Goal: Transaction & Acquisition: Purchase product/service

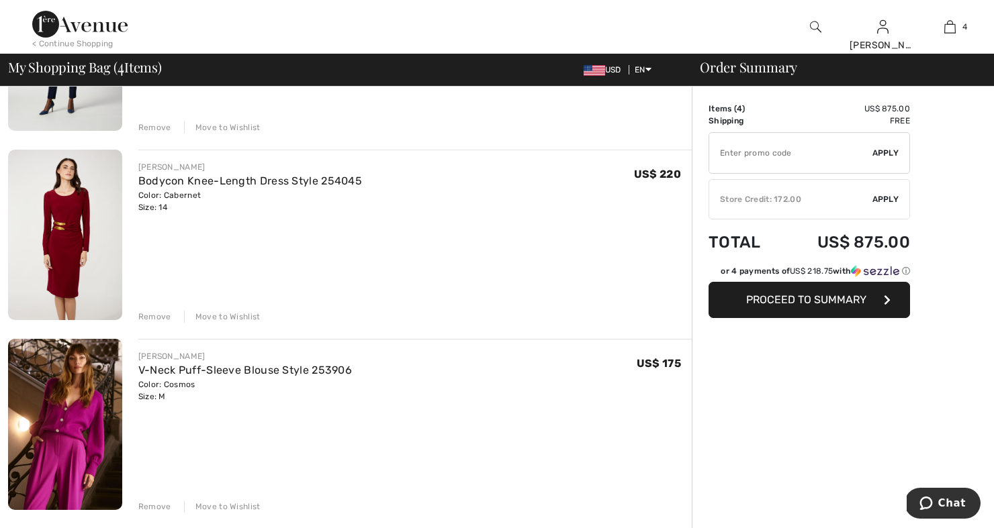
scroll to position [426, 0]
click at [223, 319] on div "Move to Wishlist" at bounding box center [222, 317] width 77 height 12
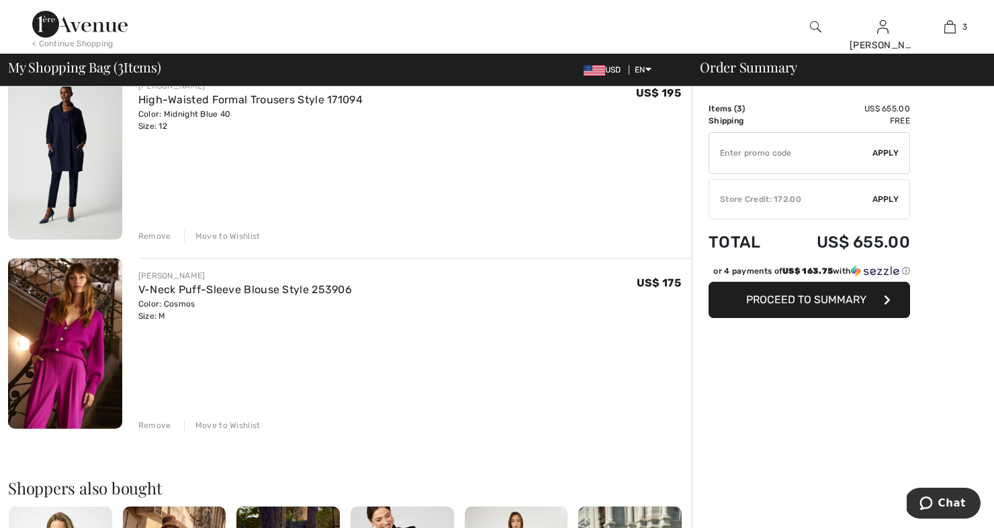
scroll to position [292, 0]
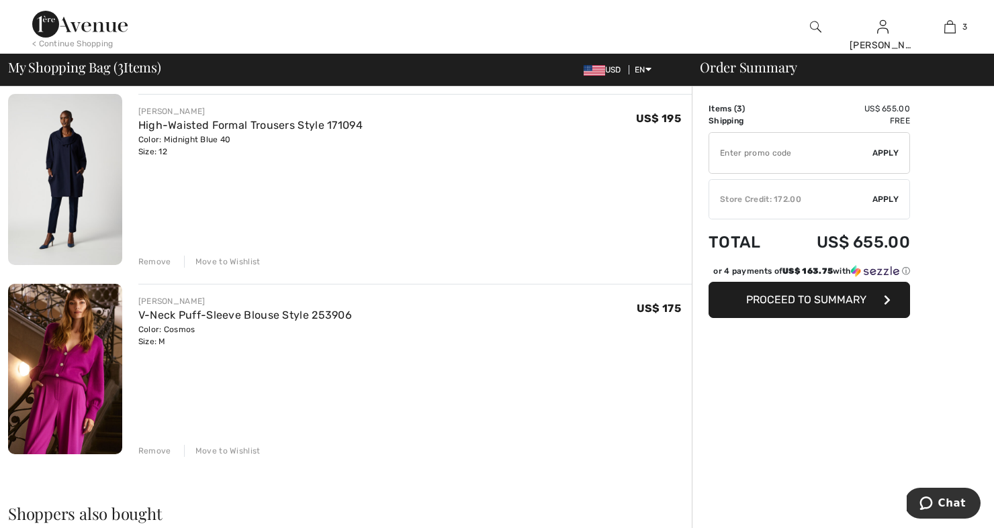
click at [244, 263] on div "Move to Wishlist" at bounding box center [222, 262] width 77 height 12
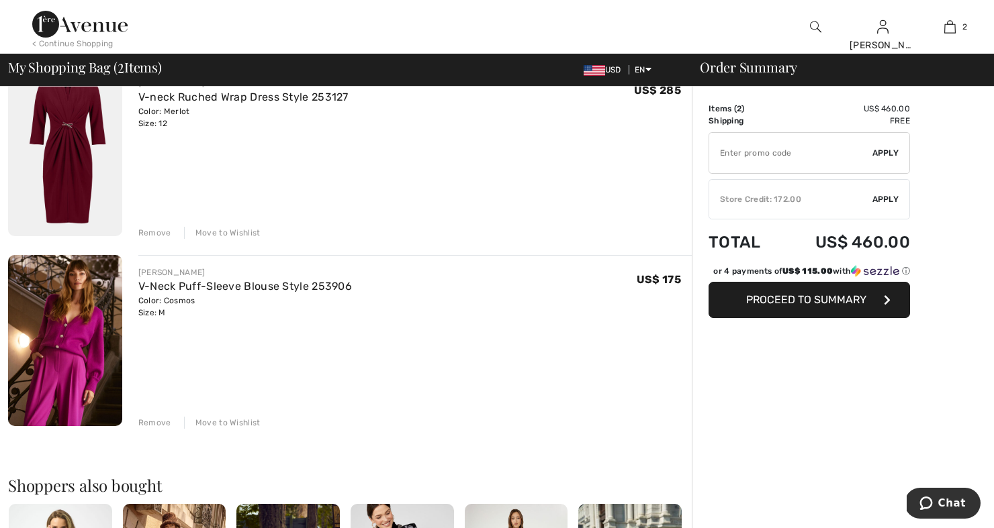
scroll to position [131, 0]
click at [241, 228] on div "Move to Wishlist" at bounding box center [222, 233] width 77 height 12
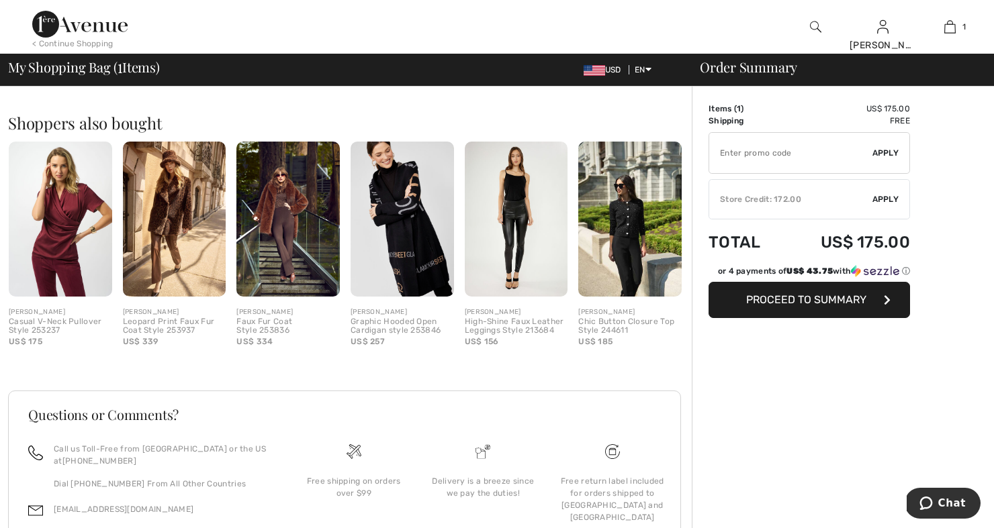
scroll to position [328, 0]
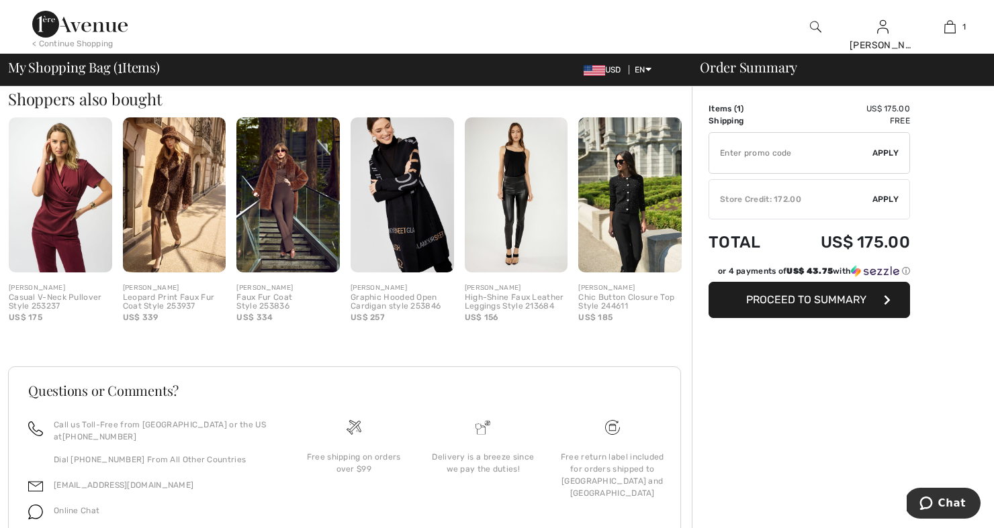
click at [408, 264] on img at bounding box center [401, 194] width 103 height 154
click at [408, 264] on div at bounding box center [497, 264] width 994 height 528
click at [404, 213] on img at bounding box center [401, 194] width 103 height 154
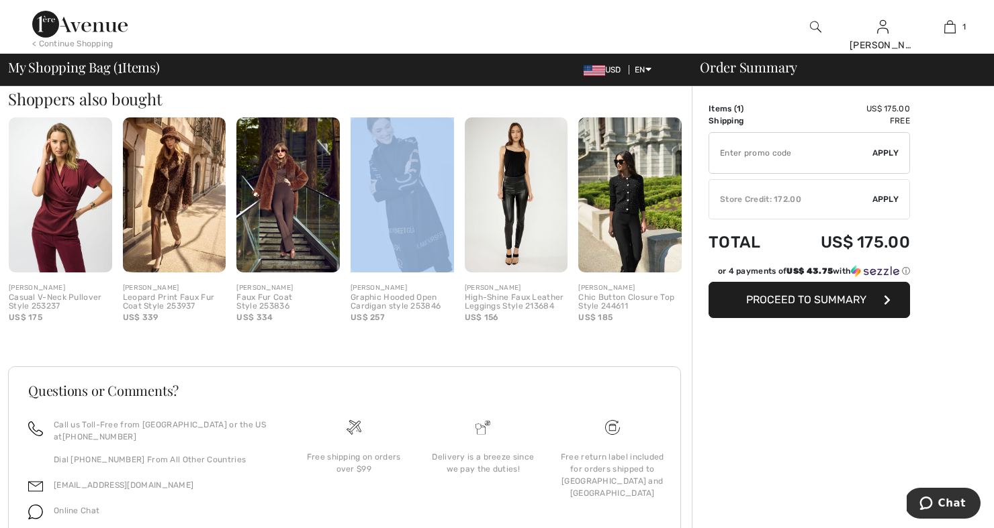
click at [404, 213] on img at bounding box center [401, 194] width 103 height 154
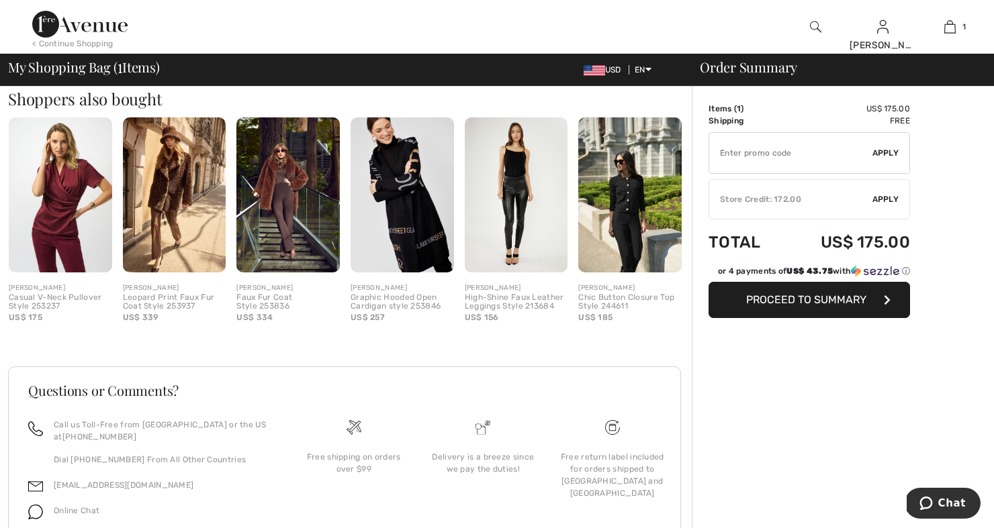
click at [408, 304] on div "Graphic Hooded Open Cardigan style 253846" at bounding box center [401, 302] width 103 height 19
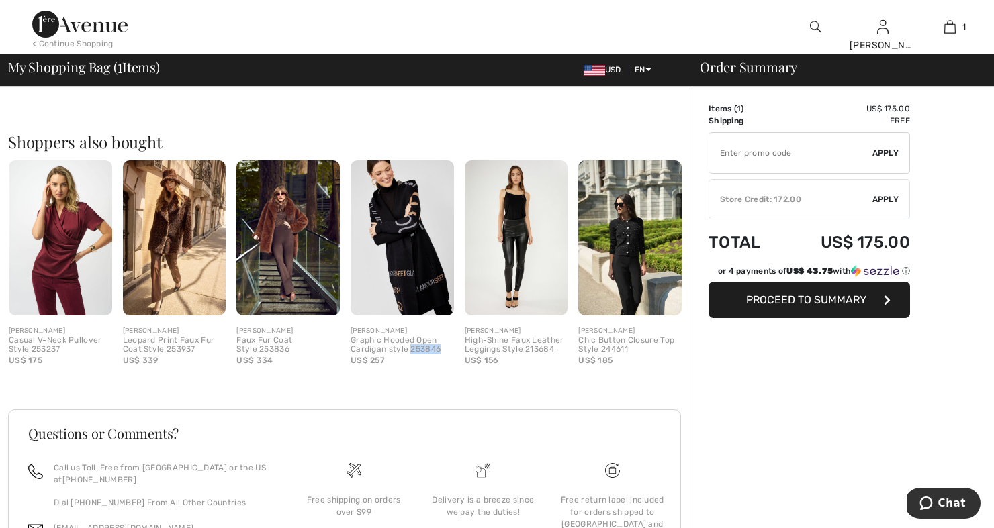
scroll to position [285, 0]
click at [418, 233] on img at bounding box center [401, 237] width 103 height 154
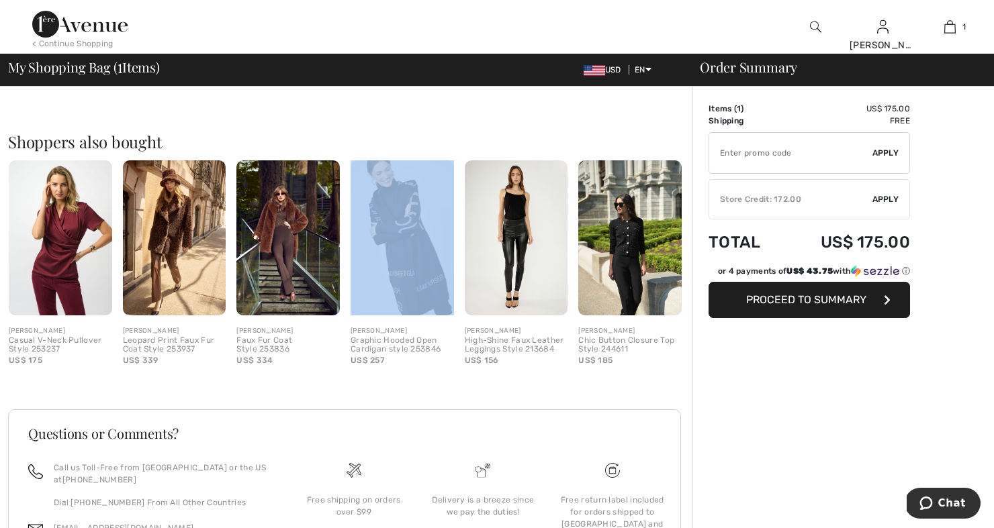
click at [418, 233] on img at bounding box center [401, 237] width 103 height 154
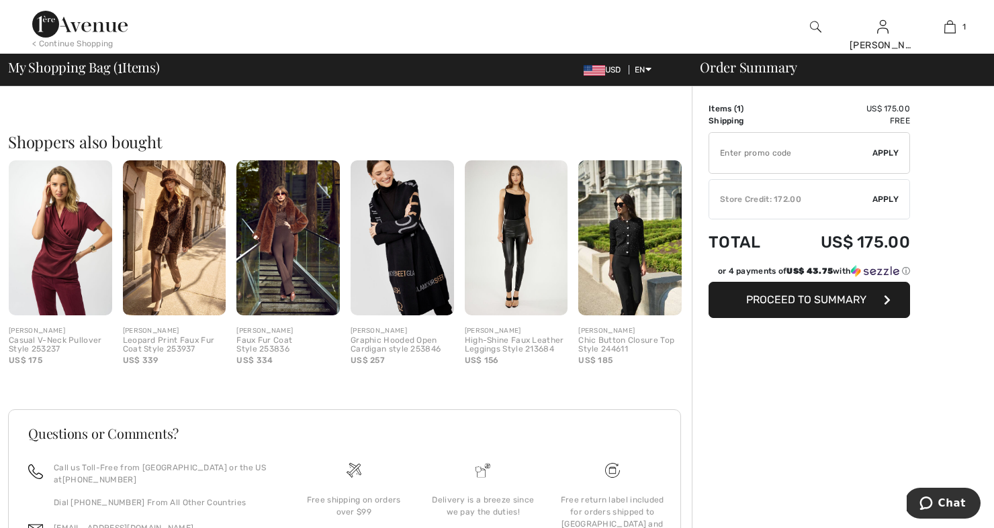
click at [416, 344] on div "Graphic Hooded Open Cardigan style 253846" at bounding box center [401, 345] width 103 height 19
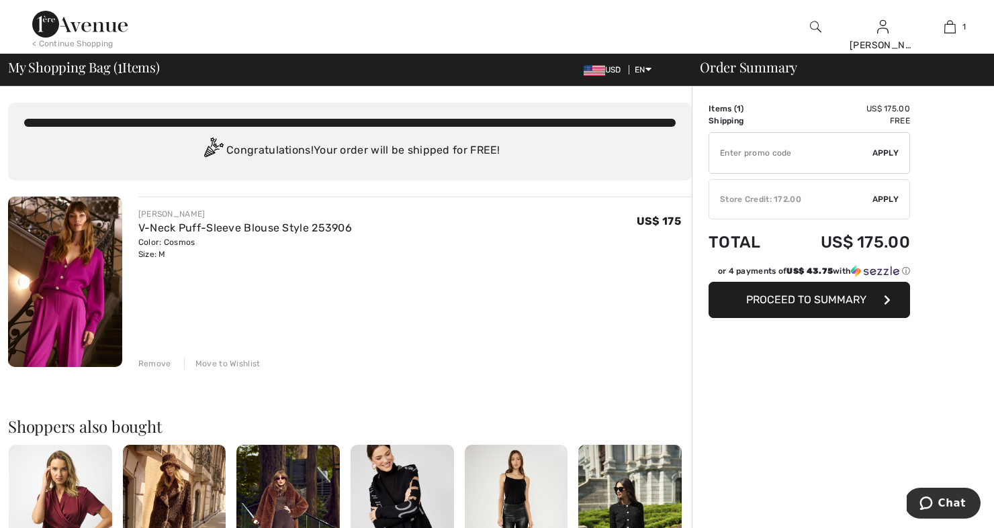
scroll to position [0, 0]
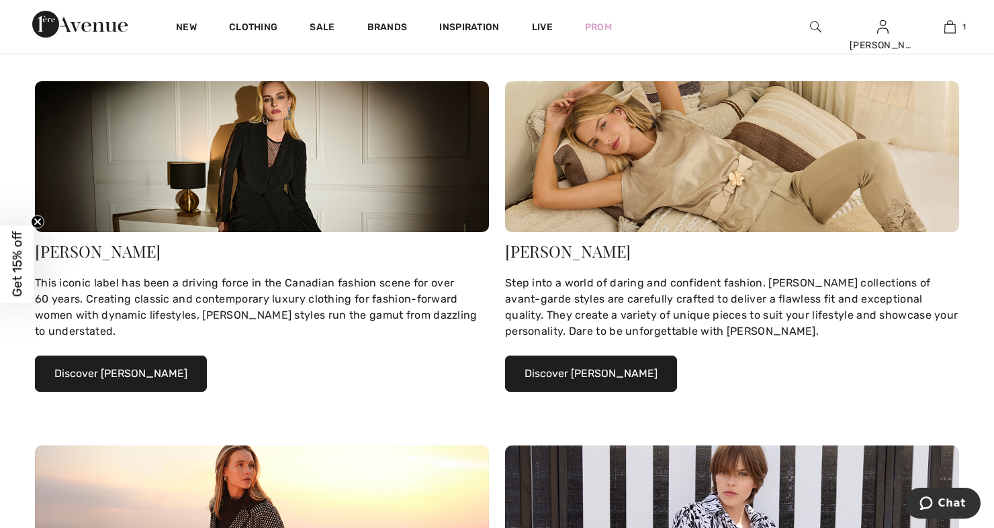
scroll to position [227, 0]
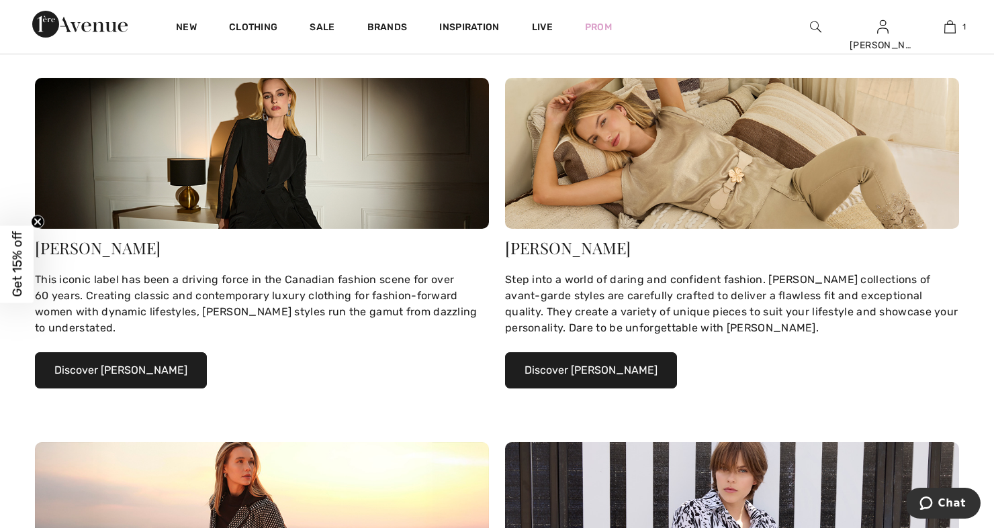
click at [577, 372] on button "Discover Frank Lyman" at bounding box center [591, 370] width 172 height 36
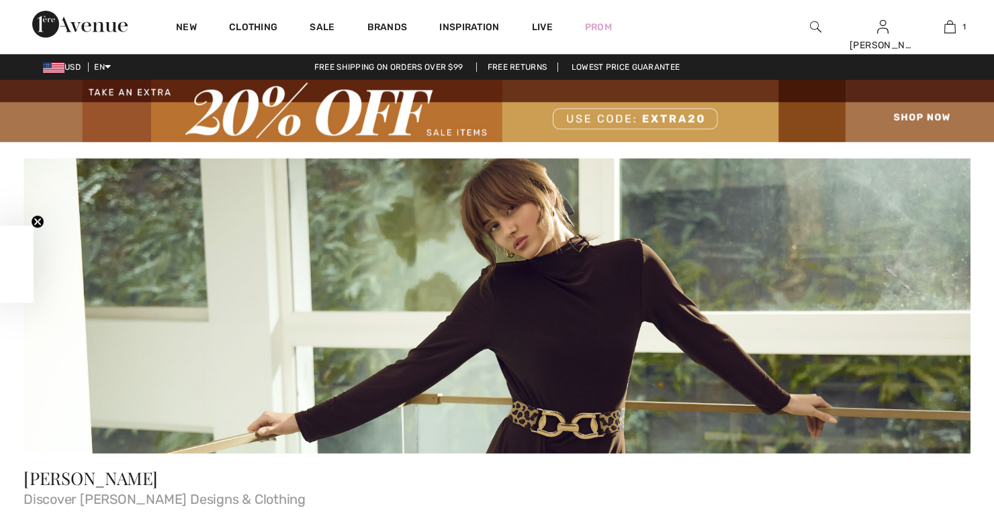
checkbox input "true"
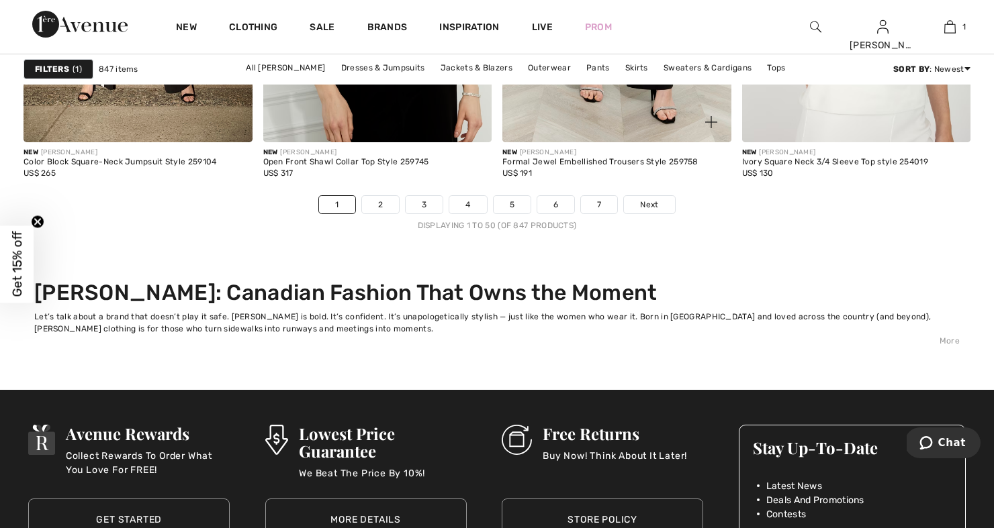
scroll to position [6552, 0]
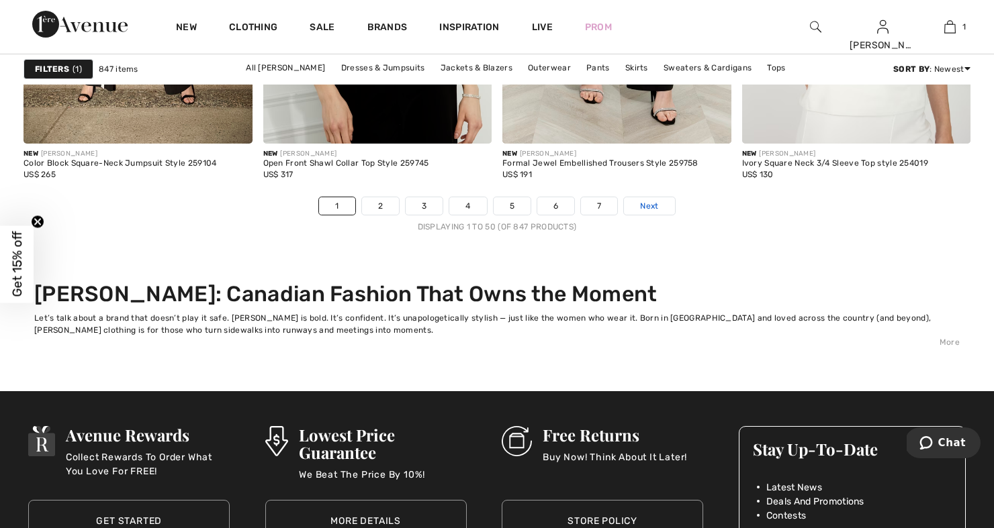
click at [653, 206] on span "Next" at bounding box center [649, 206] width 18 height 12
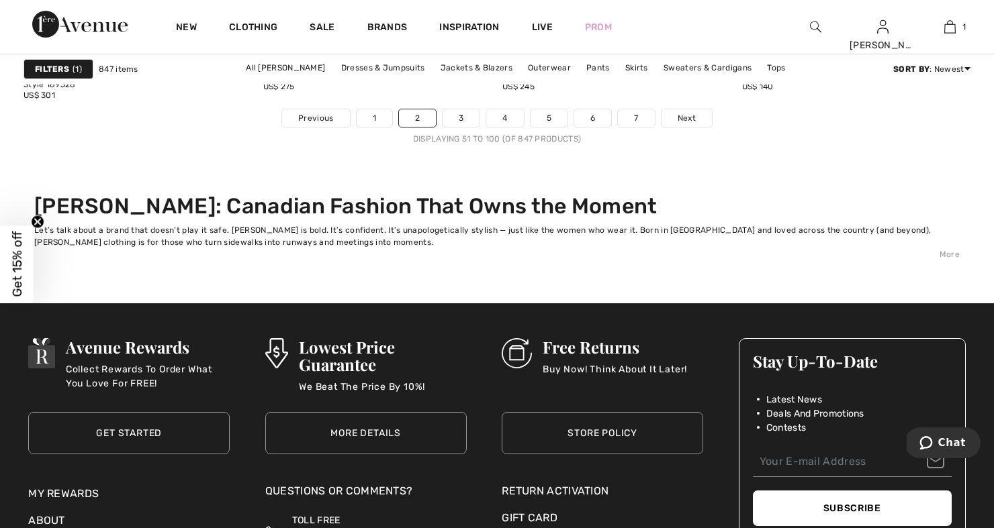
scroll to position [6644, 0]
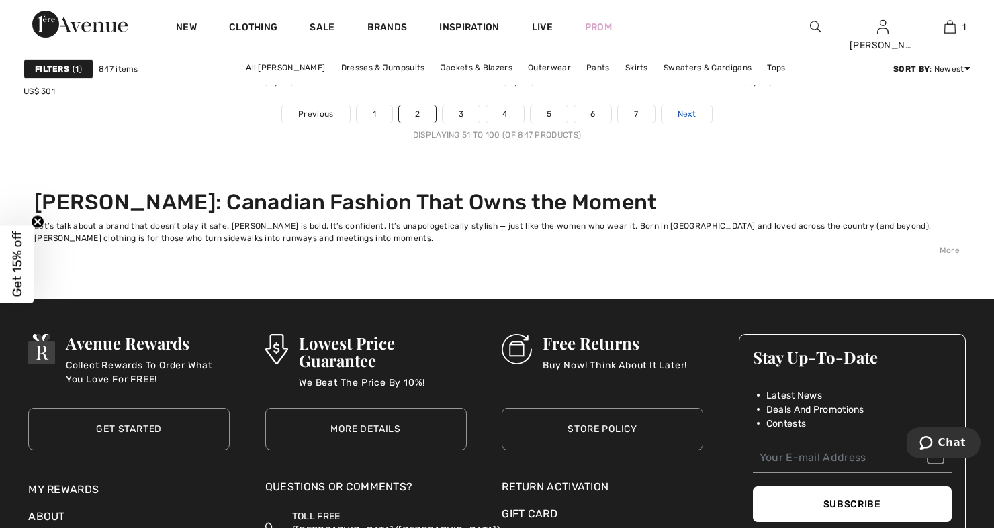
click at [680, 112] on span "Next" at bounding box center [686, 114] width 18 height 12
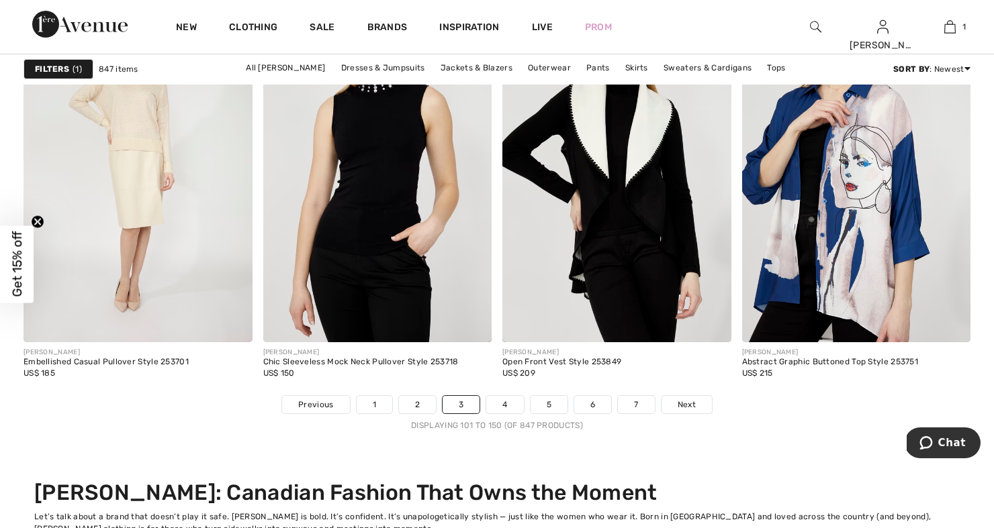
scroll to position [6355, 0]
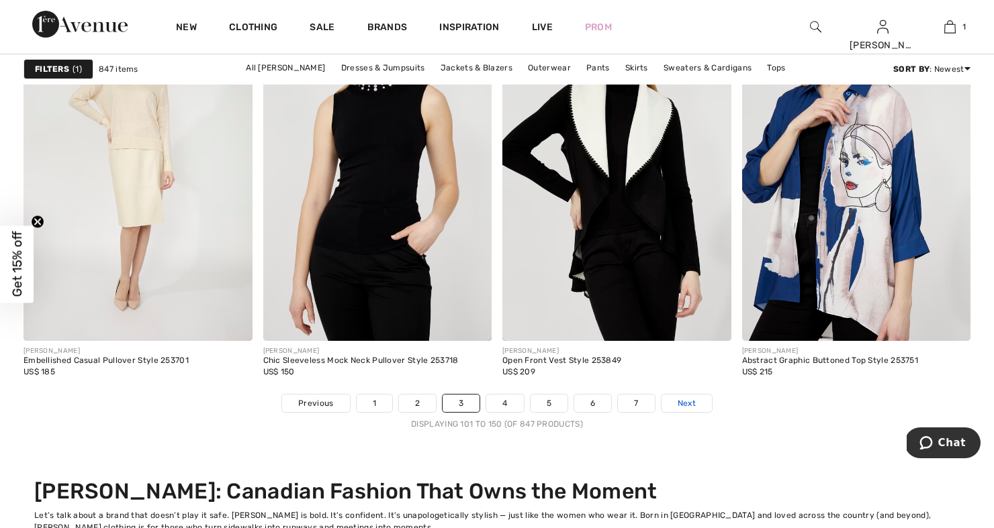
click at [689, 400] on span "Next" at bounding box center [686, 403] width 18 height 12
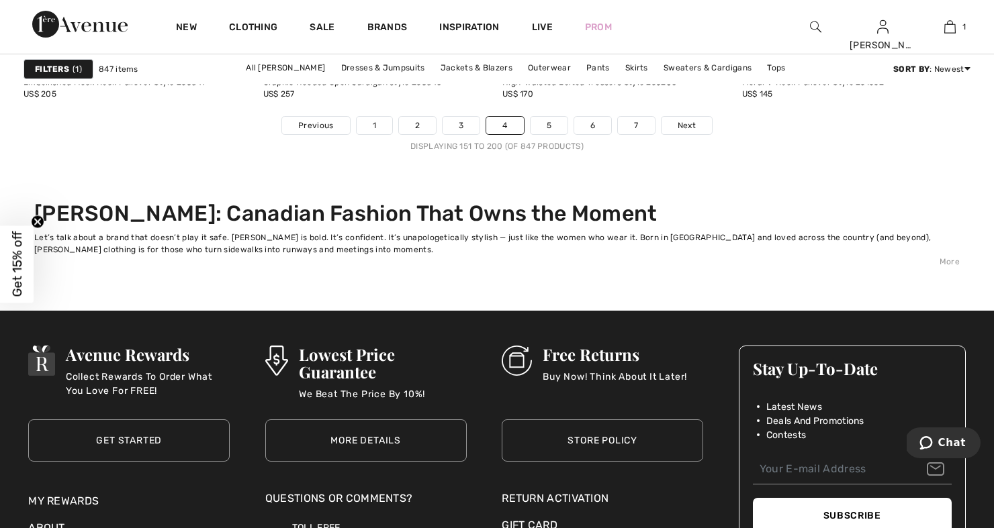
scroll to position [6315, 0]
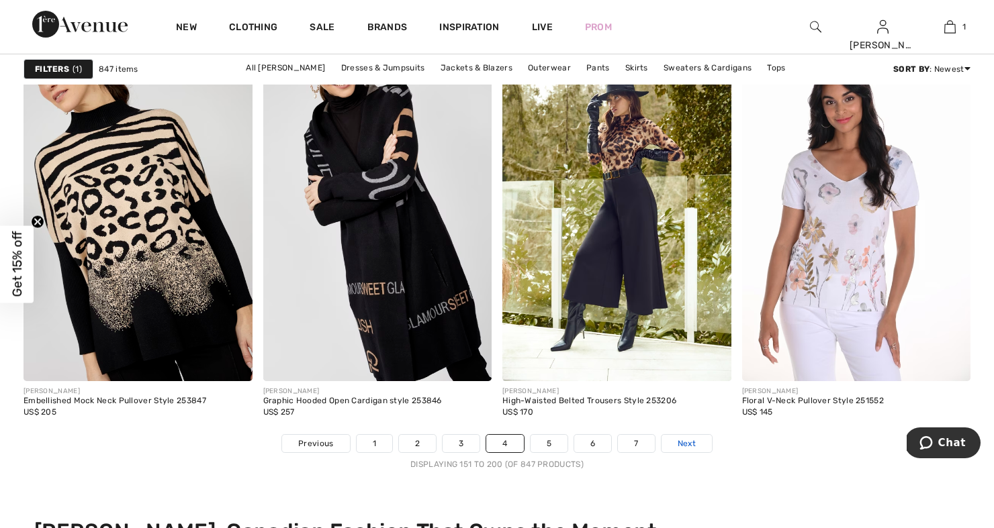
click at [688, 443] on span "Next" at bounding box center [686, 444] width 18 height 12
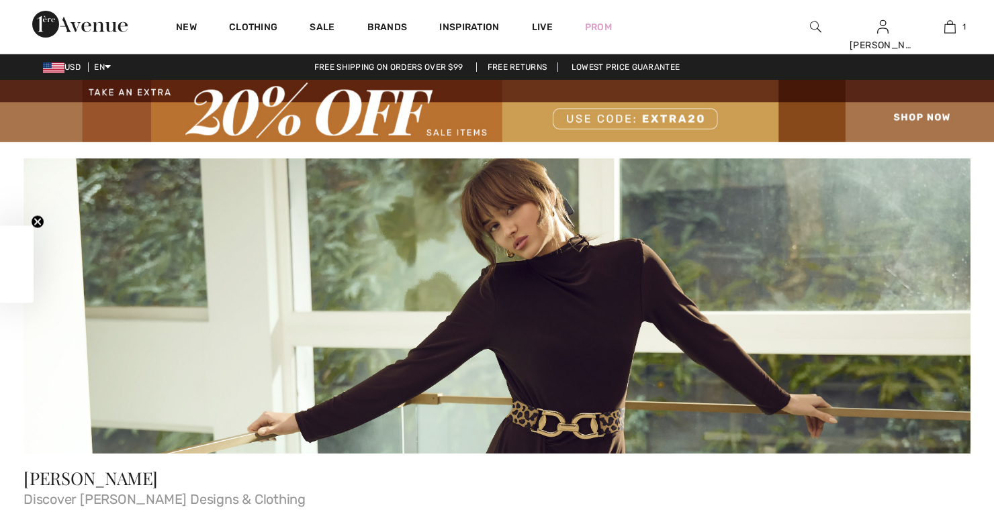
checkbox input "true"
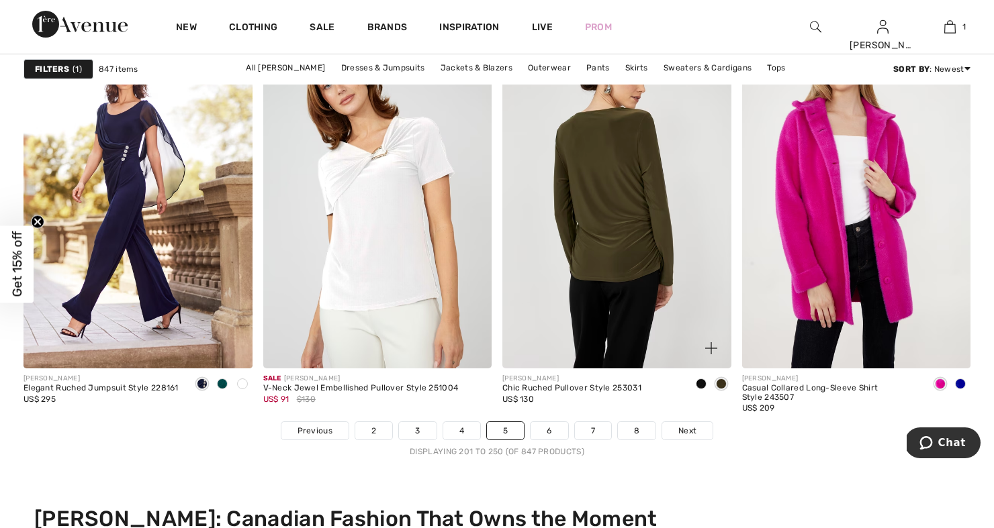
scroll to position [6392, 0]
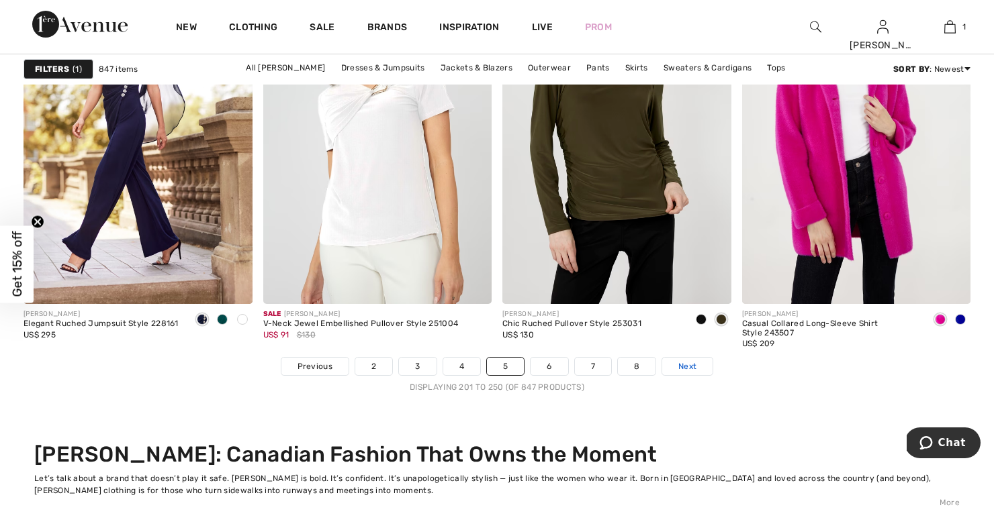
click at [686, 362] on span "Next" at bounding box center [687, 367] width 18 height 12
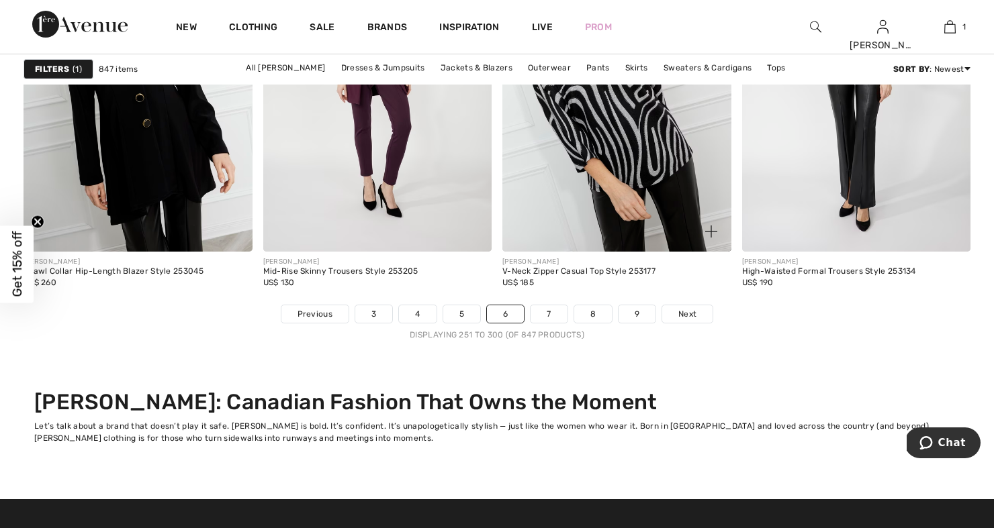
scroll to position [6446, 0]
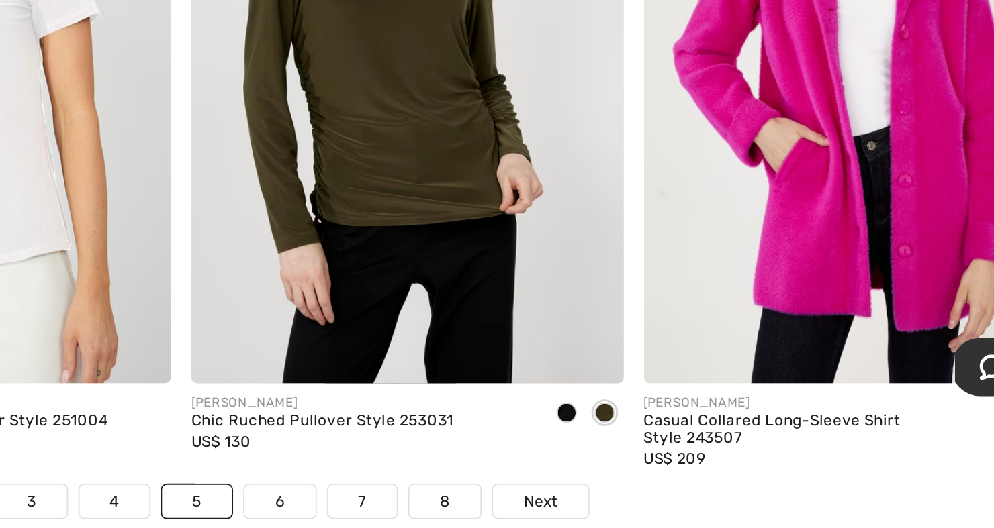
scroll to position [6252, 0]
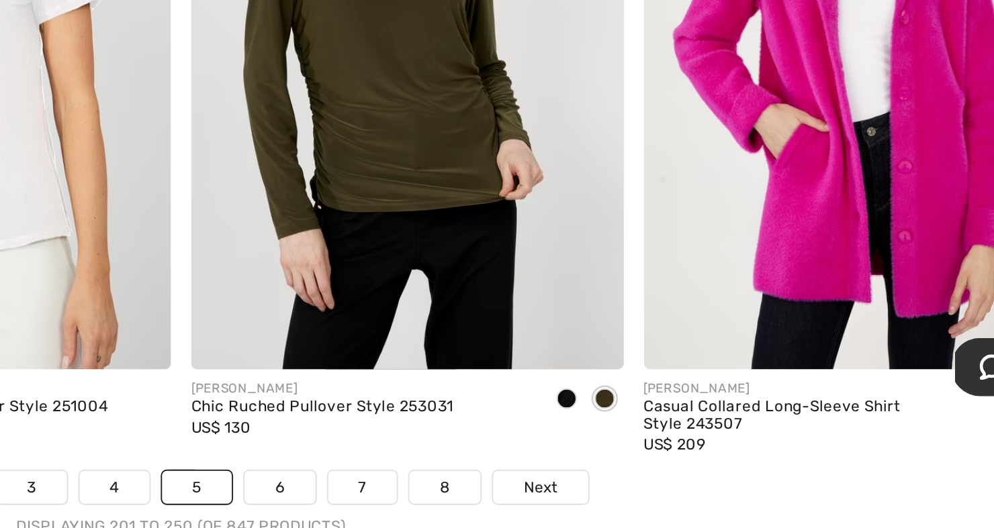
click at [742, 121] on img at bounding box center [856, 272] width 229 height 343
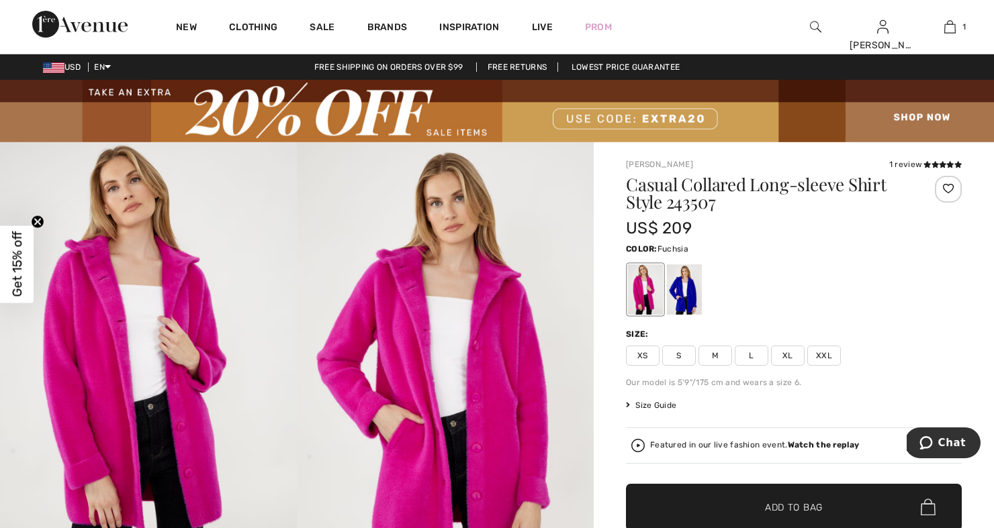
click at [715, 353] on span "M" at bounding box center [715, 356] width 34 height 20
click at [694, 502] on span "✔ Added to Bag Add to Bag" at bounding box center [794, 507] width 336 height 47
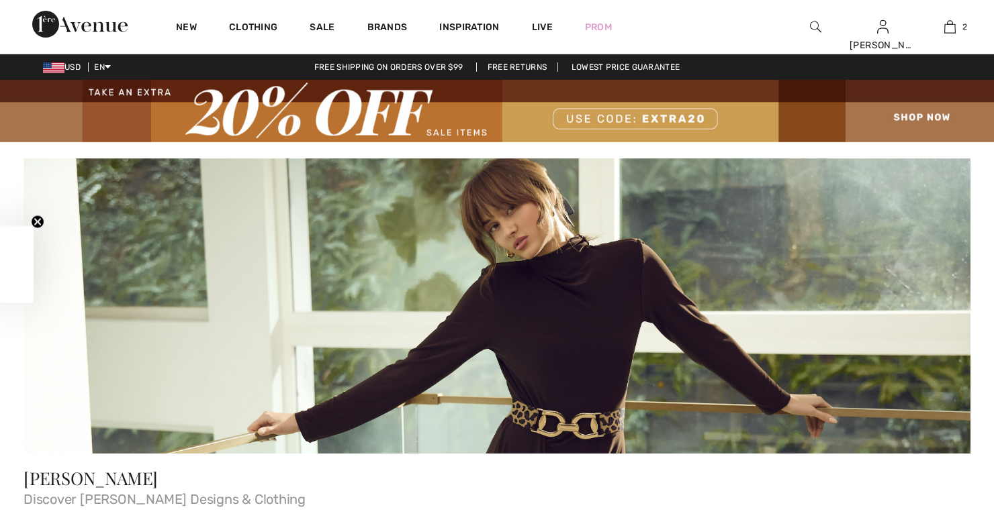
checkbox input "true"
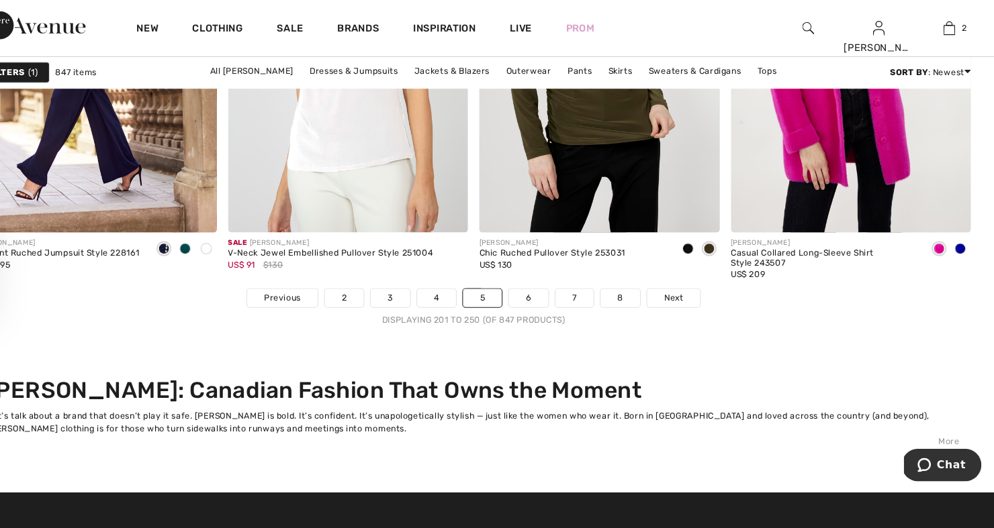
scroll to position [6473, 0]
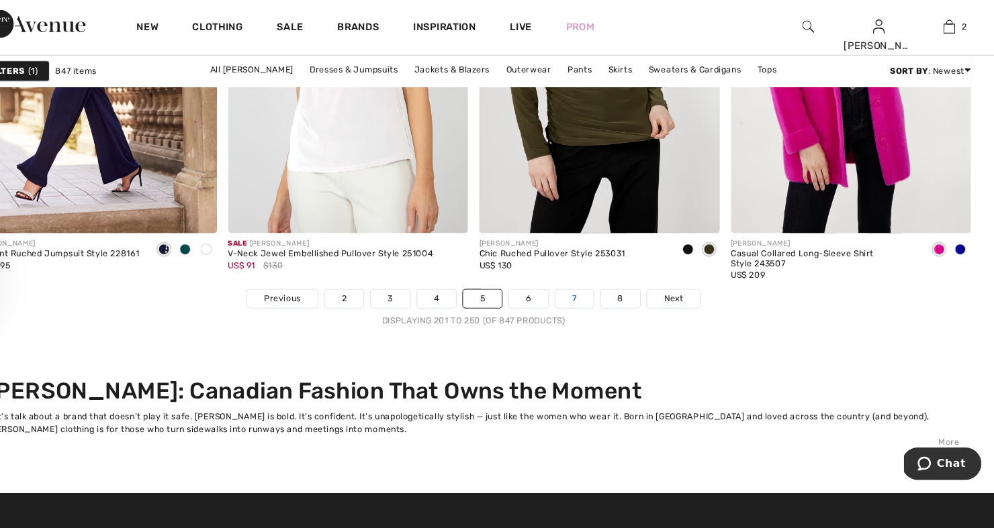
click at [575, 281] on link "7" at bounding box center [593, 285] width 36 height 17
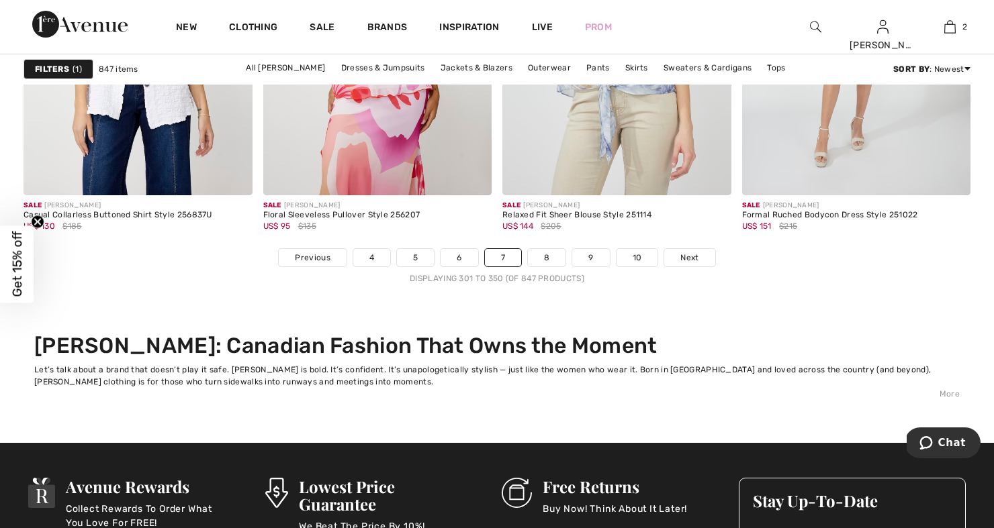
scroll to position [6564, 0]
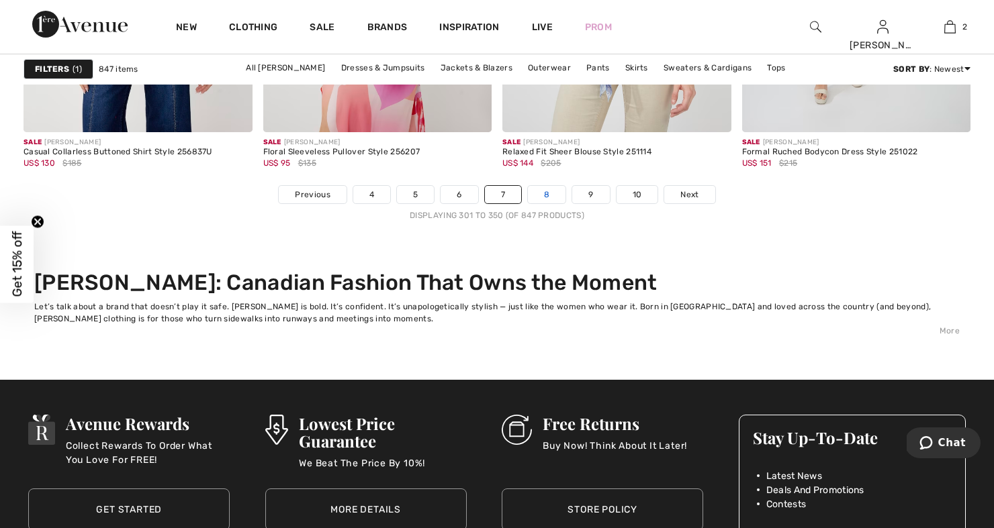
click at [545, 197] on link "8" at bounding box center [547, 194] width 38 height 17
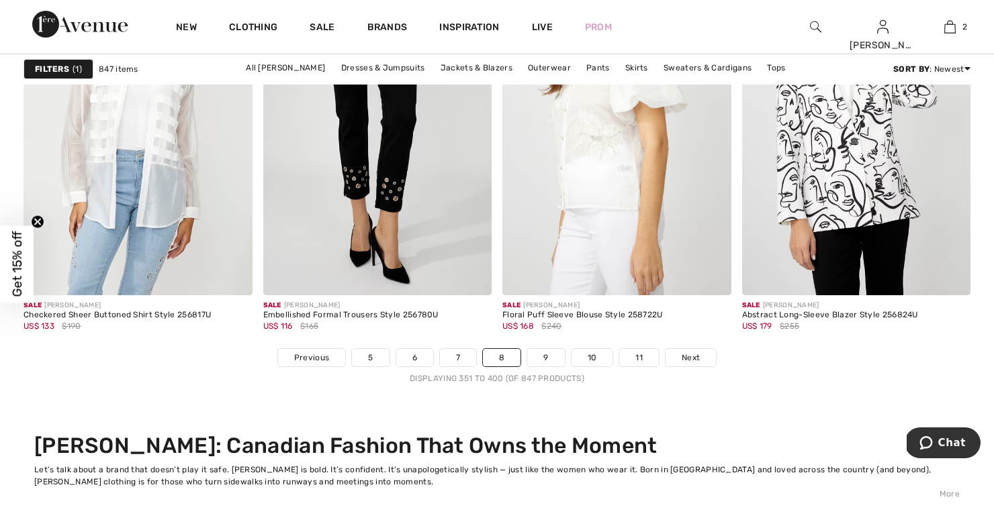
scroll to position [6425, 0]
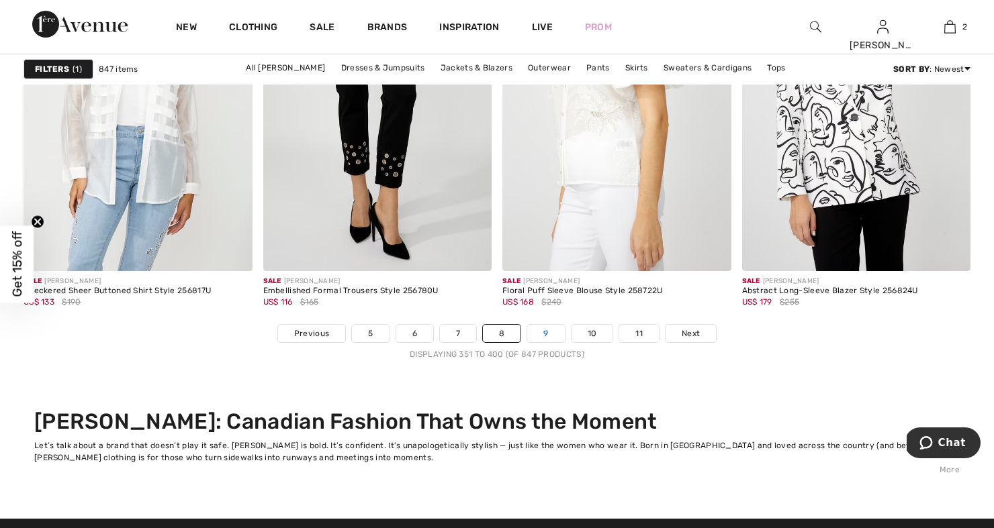
click at [544, 333] on link "9" at bounding box center [545, 333] width 37 height 17
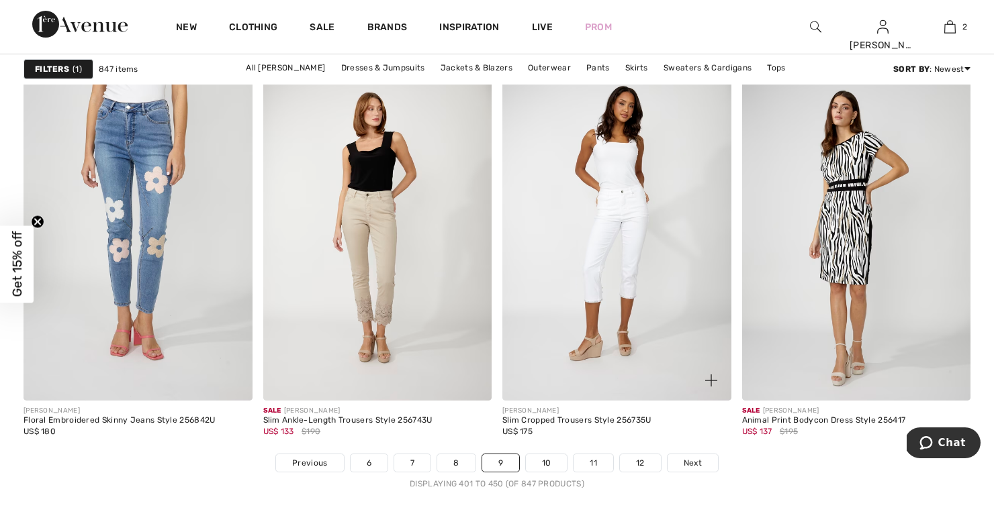
scroll to position [6349, 0]
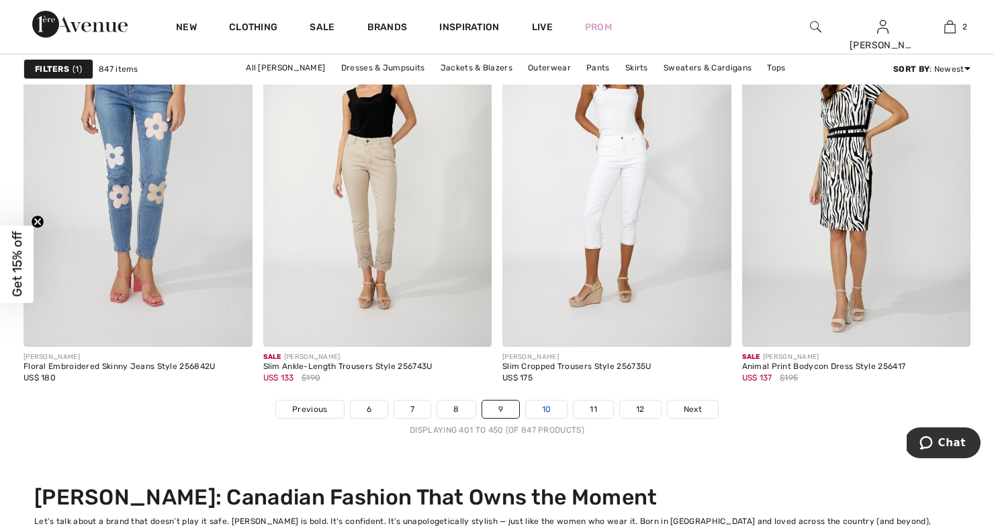
click at [545, 408] on link "10" at bounding box center [547, 409] width 42 height 17
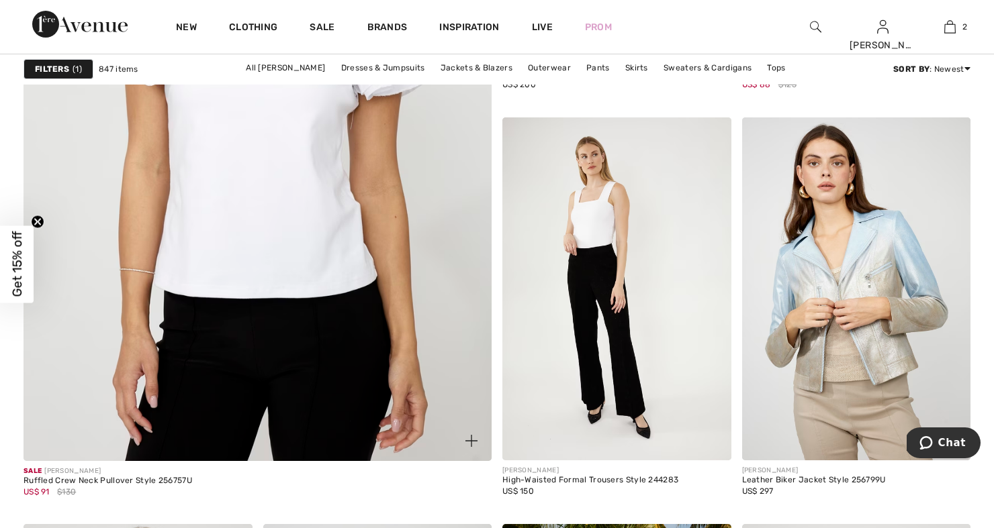
scroll to position [4031, 0]
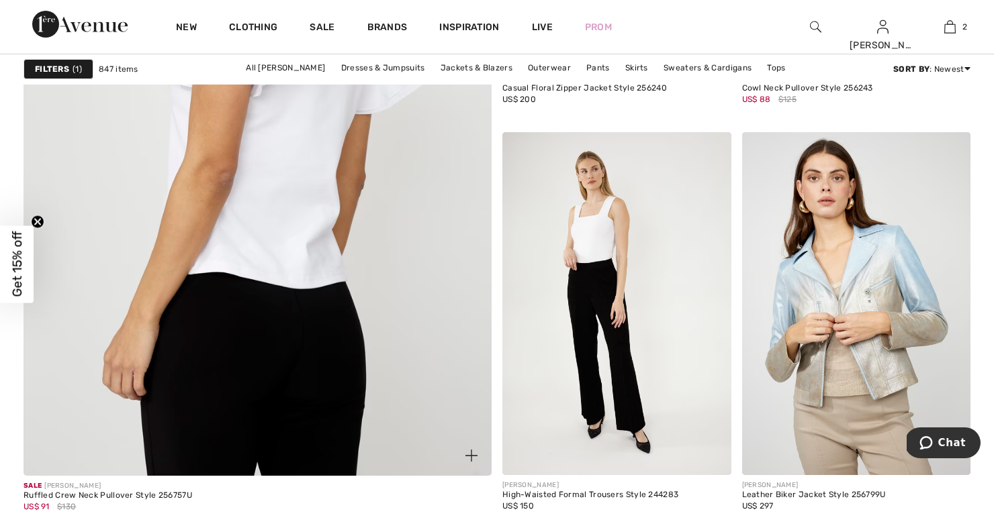
click at [314, 228] on img at bounding box center [257, 146] width 561 height 843
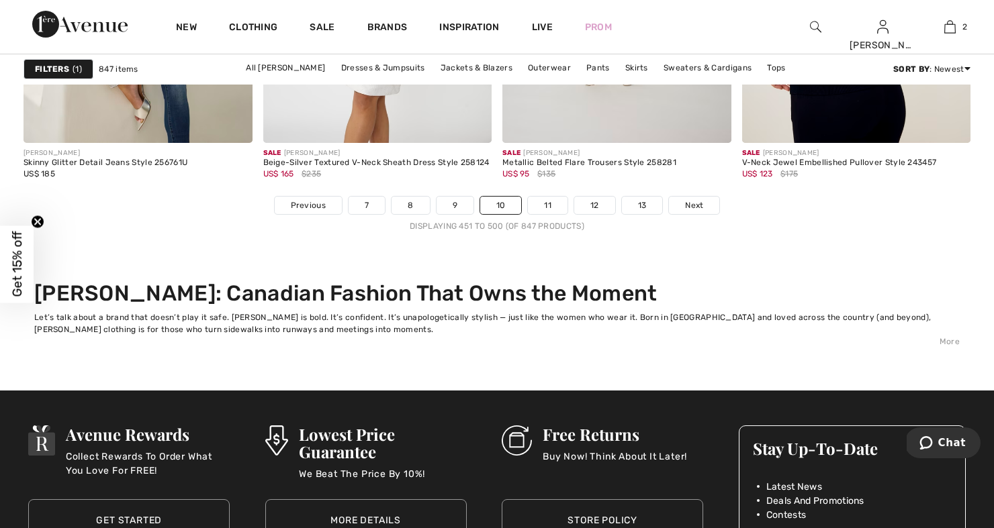
scroll to position [6557, 0]
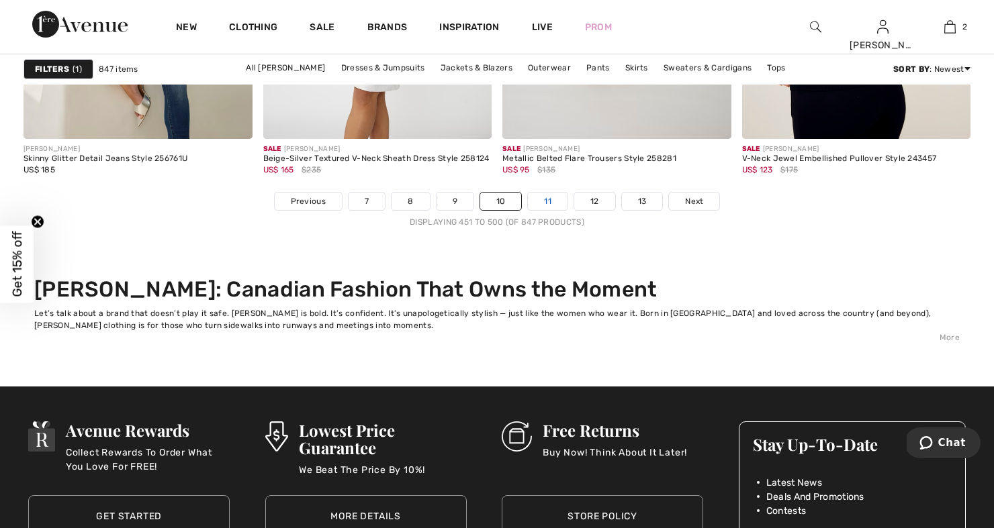
click at [551, 199] on link "11" at bounding box center [548, 201] width 40 height 17
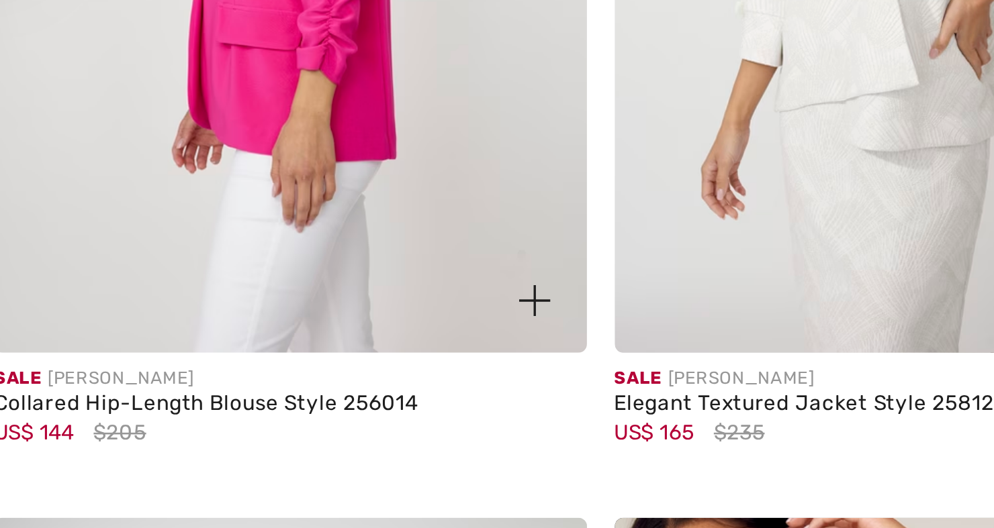
scroll to position [688, 0]
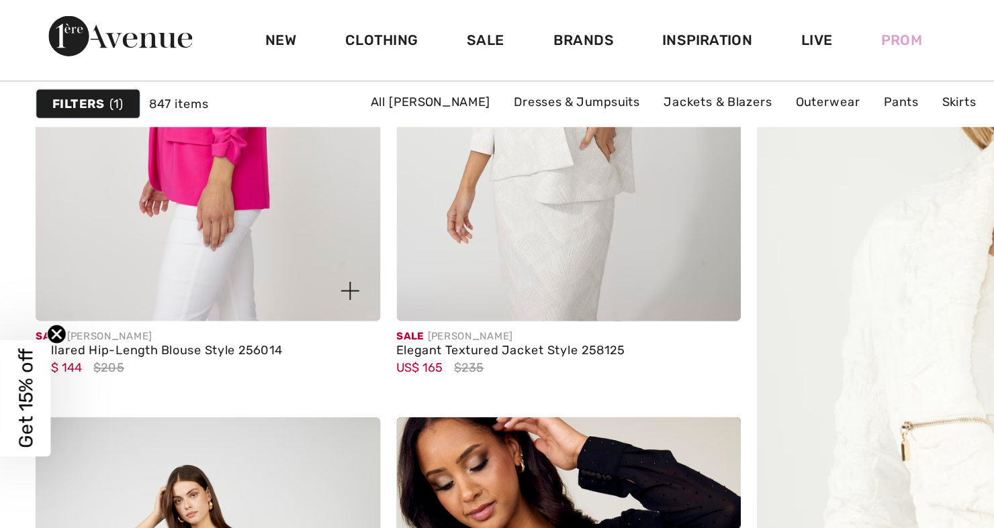
click at [130, 142] on img at bounding box center [137, 41] width 229 height 343
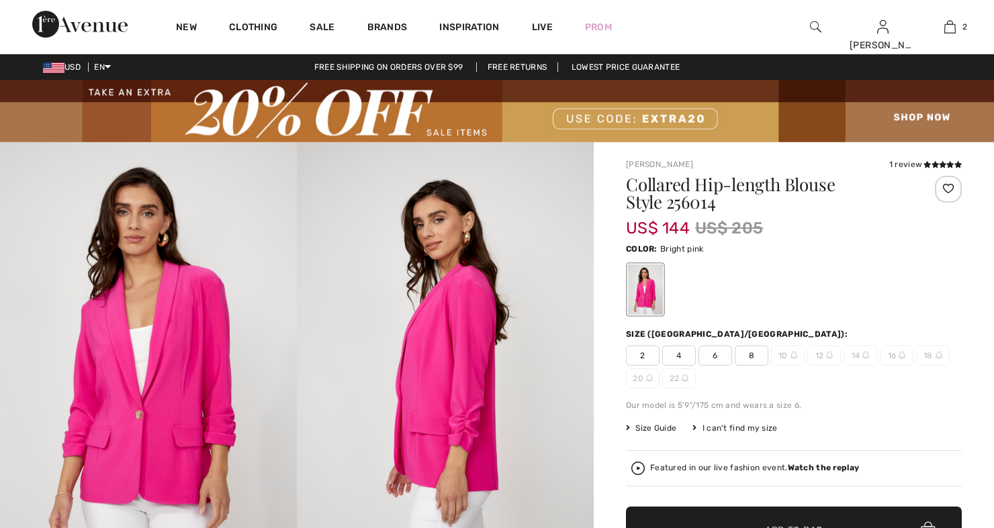
checkbox input "true"
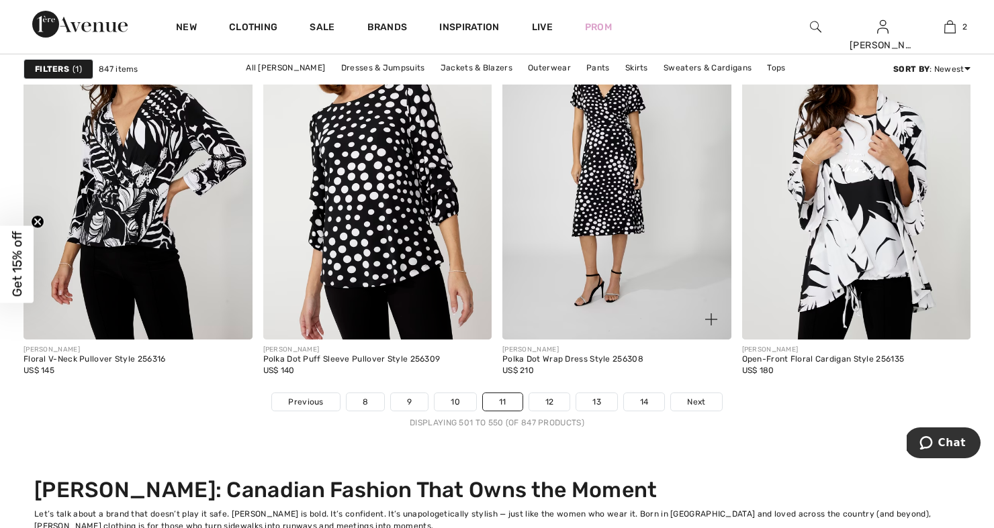
scroll to position [6410, 0]
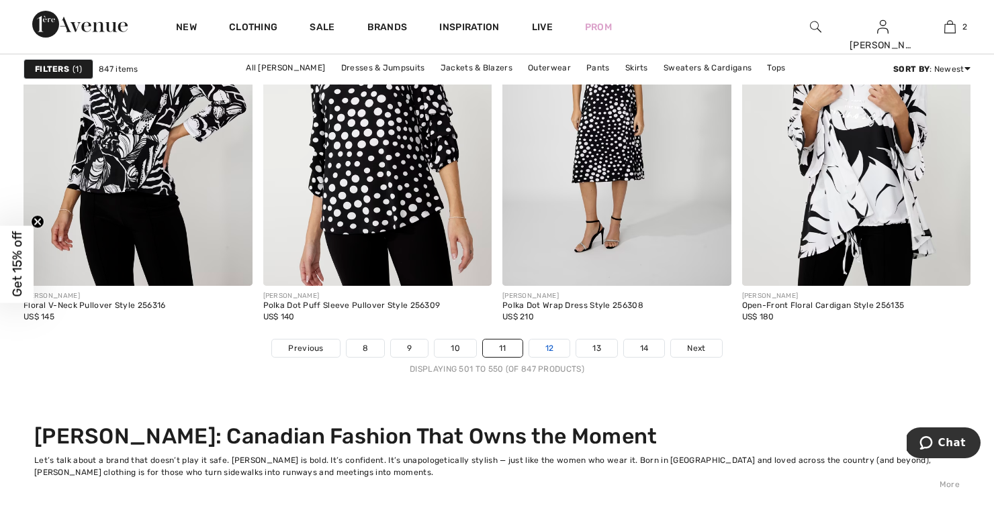
click at [551, 346] on link "12" at bounding box center [549, 348] width 41 height 17
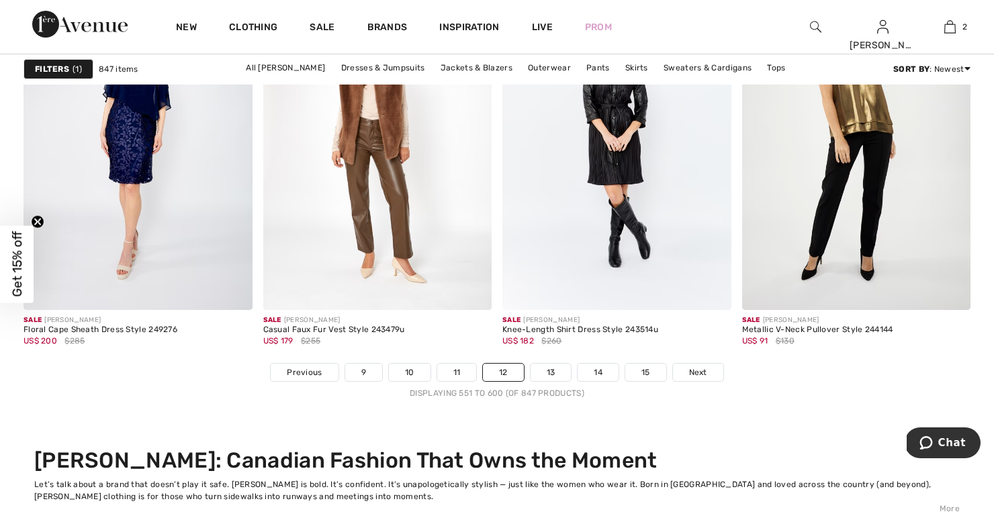
scroll to position [6389, 0]
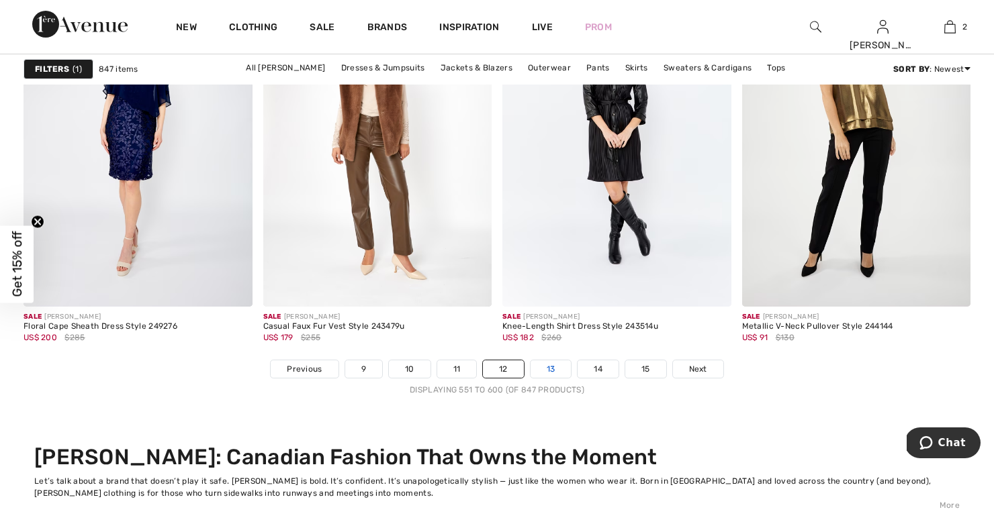
click at [547, 375] on link "13" at bounding box center [550, 369] width 41 height 17
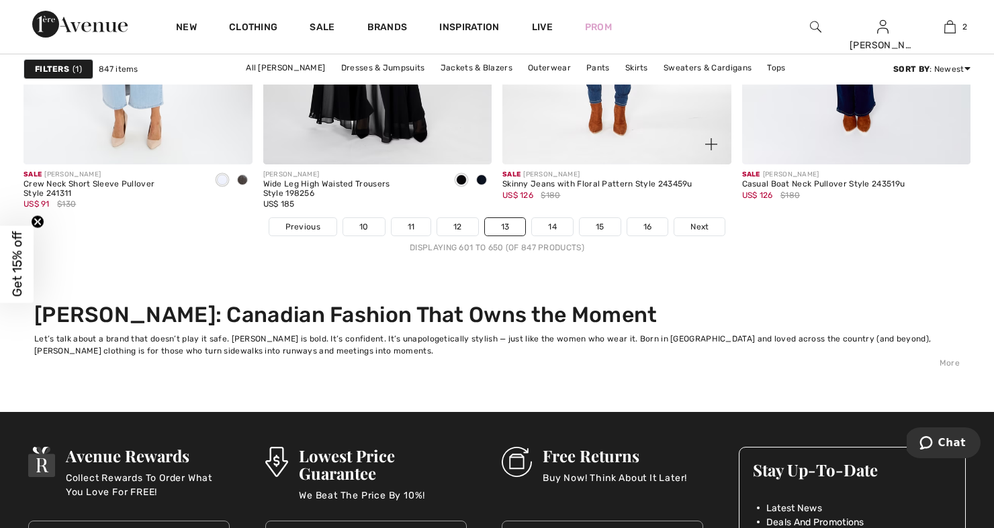
scroll to position [6546, 0]
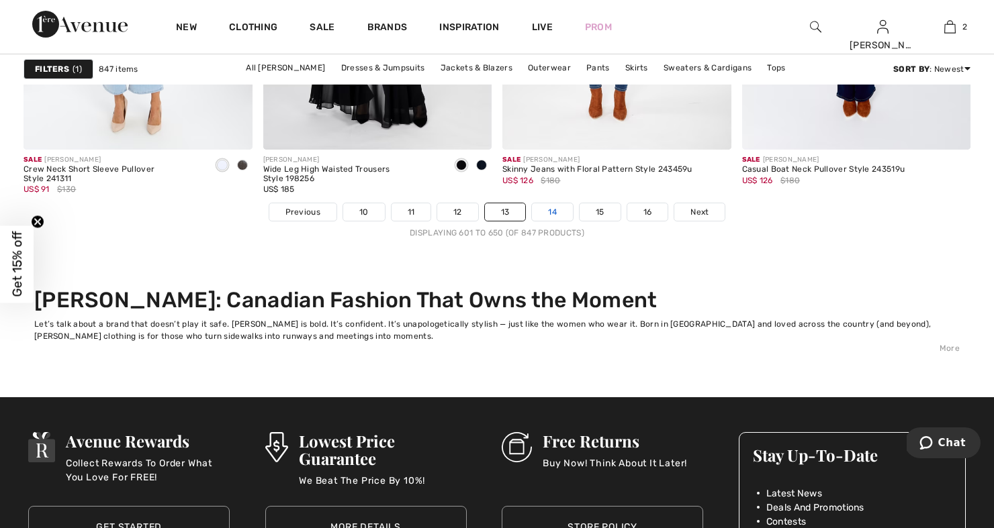
click at [554, 207] on link "14" at bounding box center [552, 211] width 41 height 17
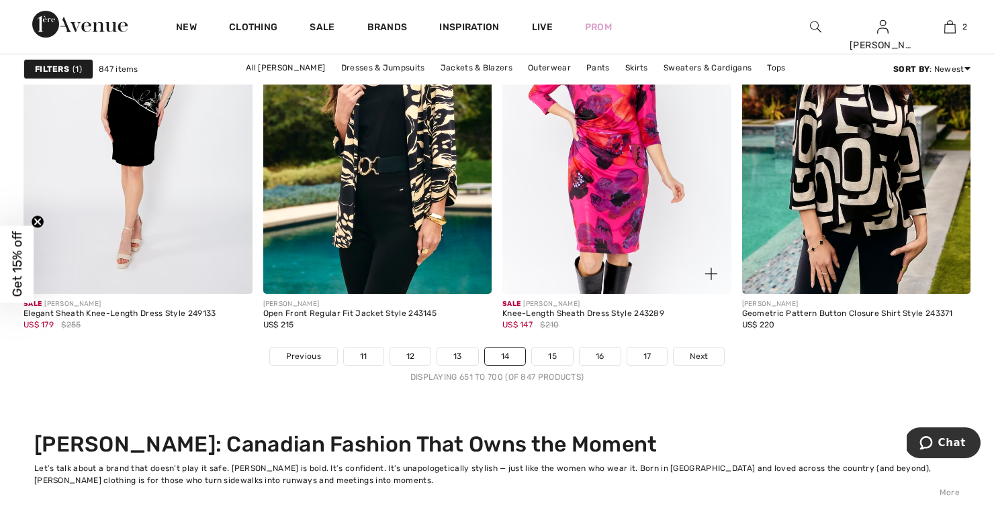
scroll to position [6406, 0]
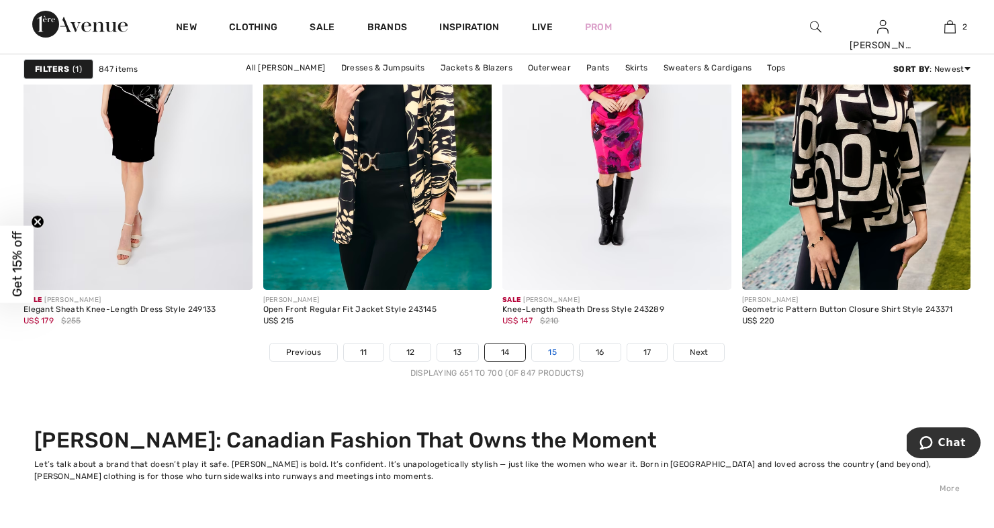
click at [552, 346] on link "15" at bounding box center [552, 352] width 41 height 17
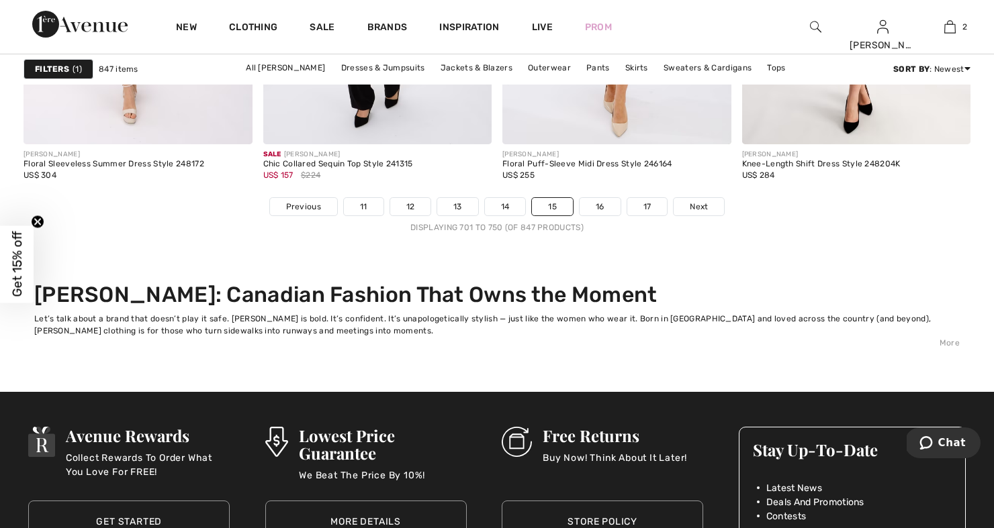
scroll to position [6554, 0]
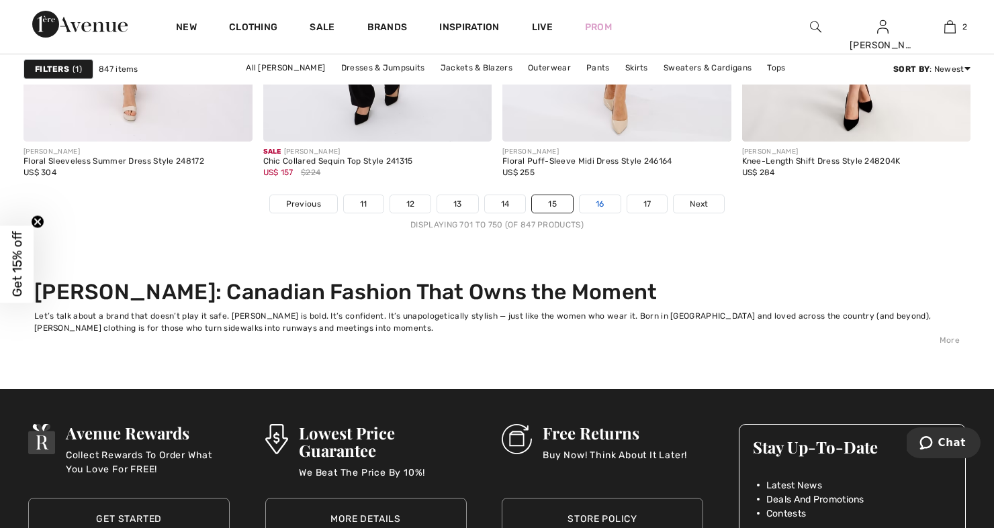
click at [605, 197] on link "16" at bounding box center [599, 203] width 41 height 17
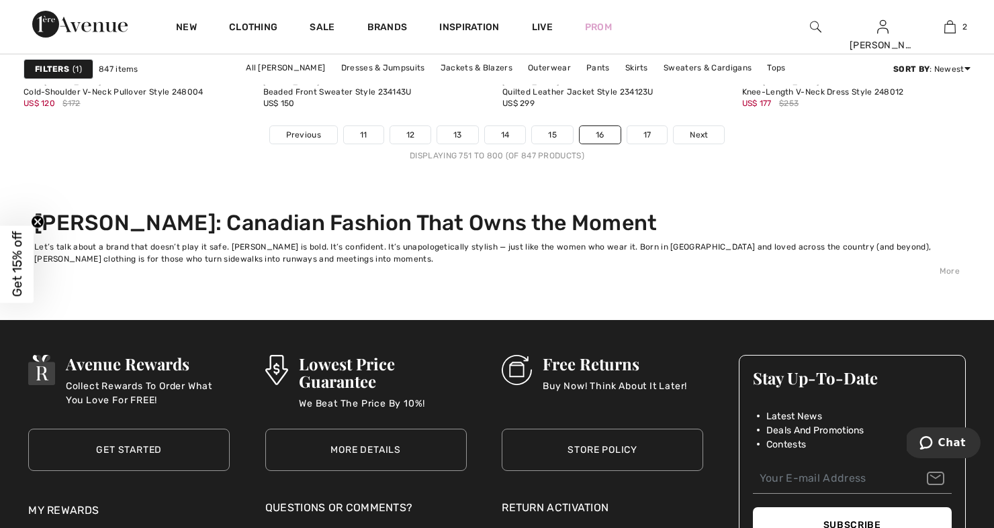
scroll to position [6626, 0]
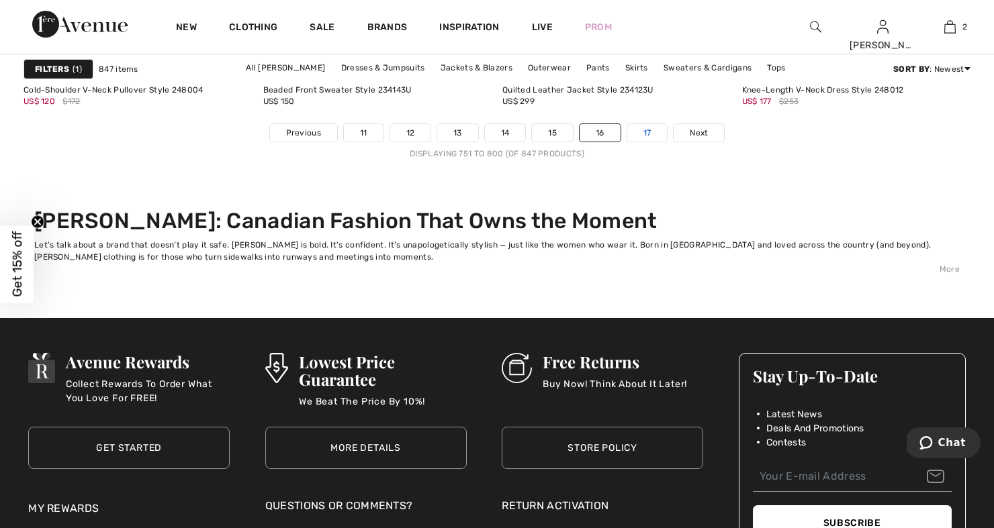
click at [648, 130] on link "17" at bounding box center [647, 132] width 40 height 17
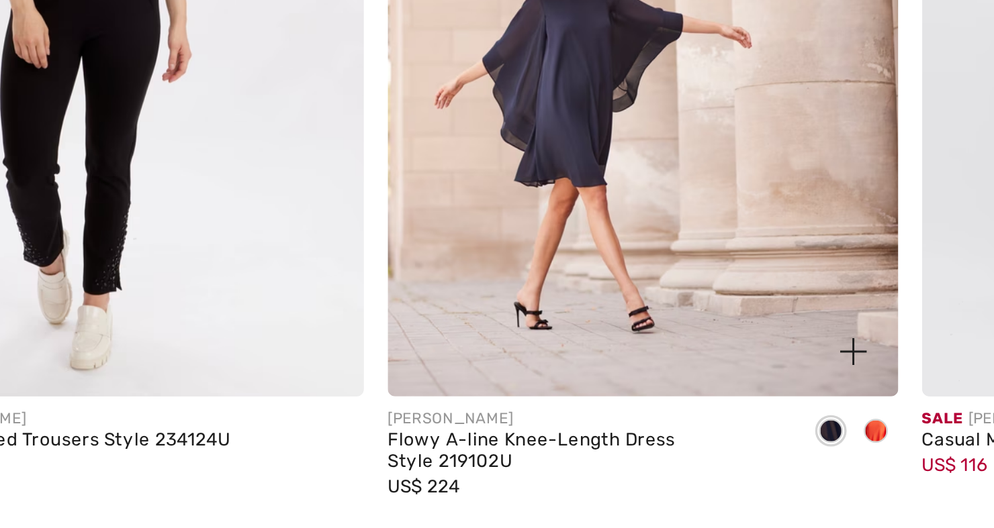
scroll to position [1652, 0]
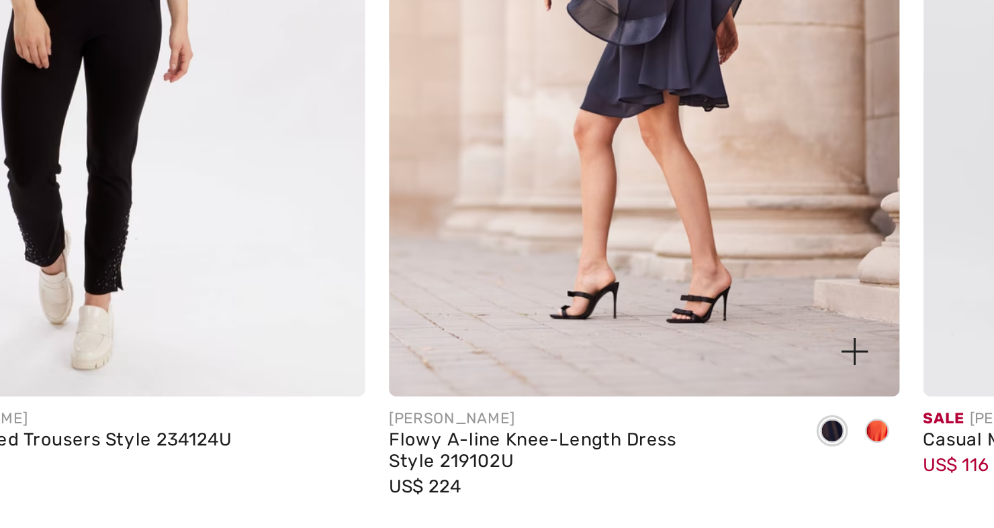
click at [716, 479] on span at bounding box center [721, 484] width 11 height 11
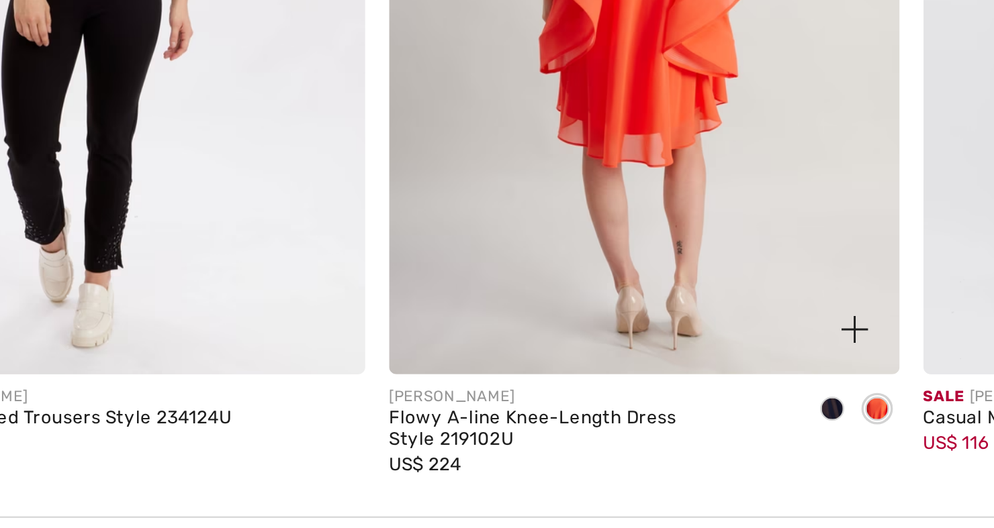
scroll to position [1663, 0]
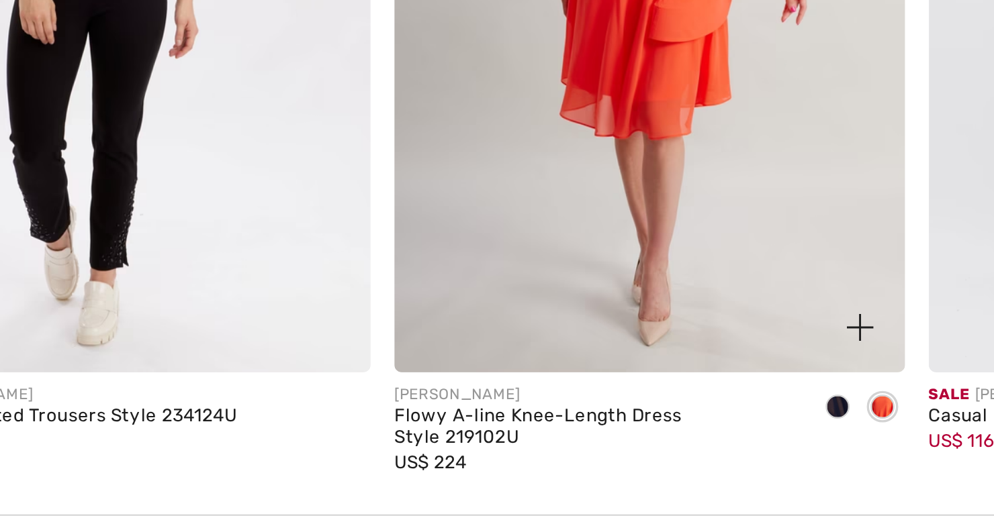
click at [696, 469] on span at bounding box center [701, 474] width 11 height 11
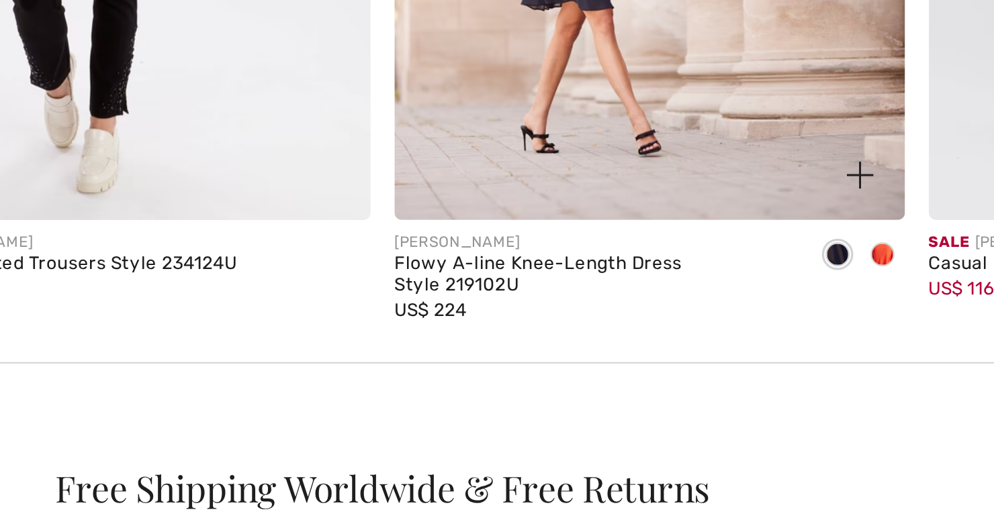
scroll to position [1736, 0]
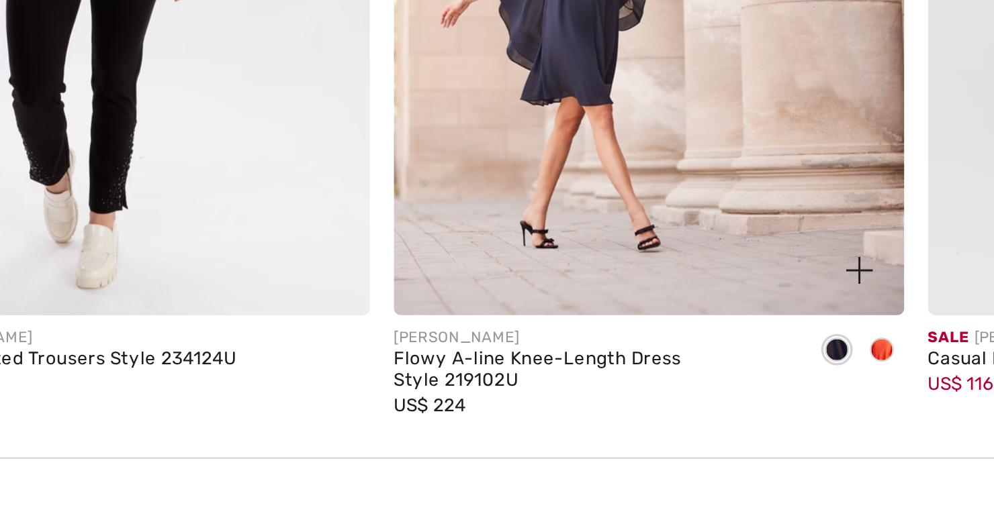
click at [502, 96] on img at bounding box center [616, 215] width 229 height 343
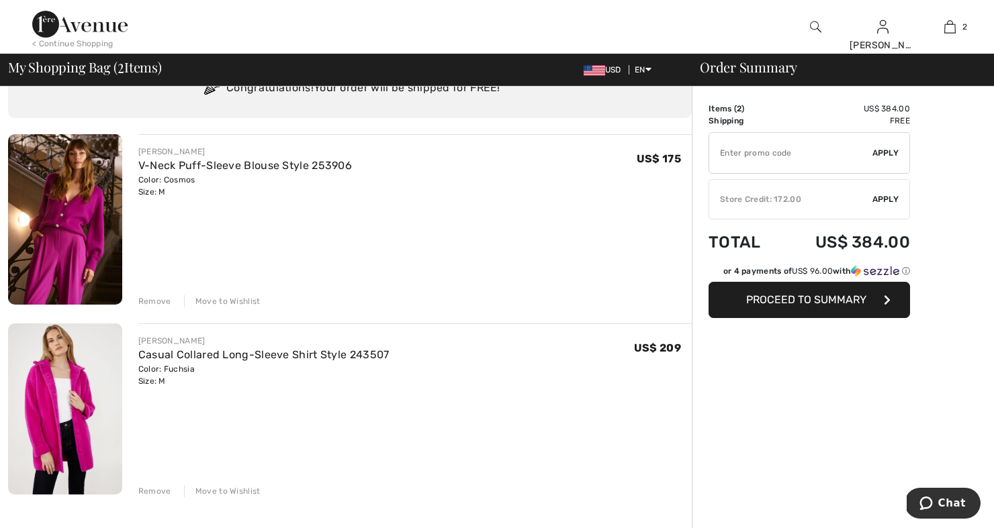
scroll to position [62, 0]
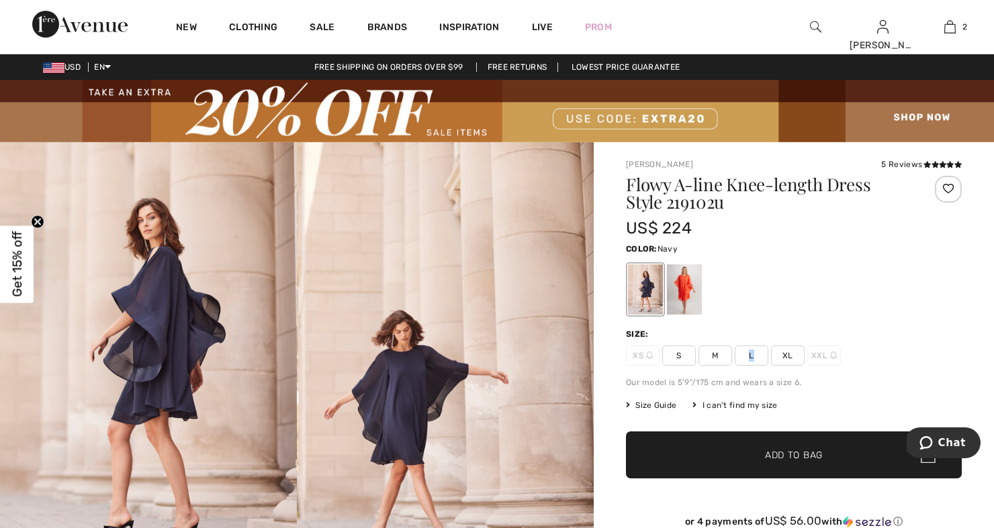
click at [759, 455] on span "✔ Added to Bag" at bounding box center [774, 455] width 82 height 14
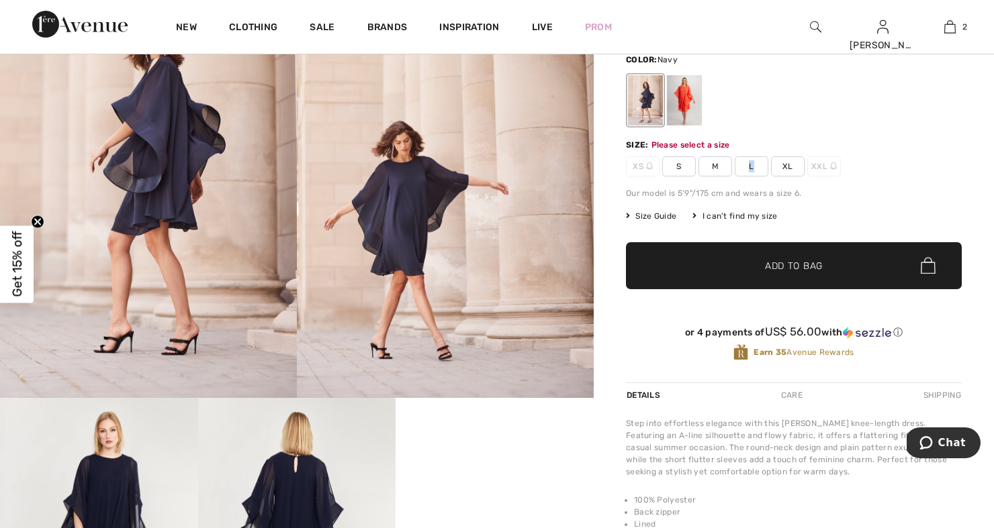
scroll to position [197, 0]
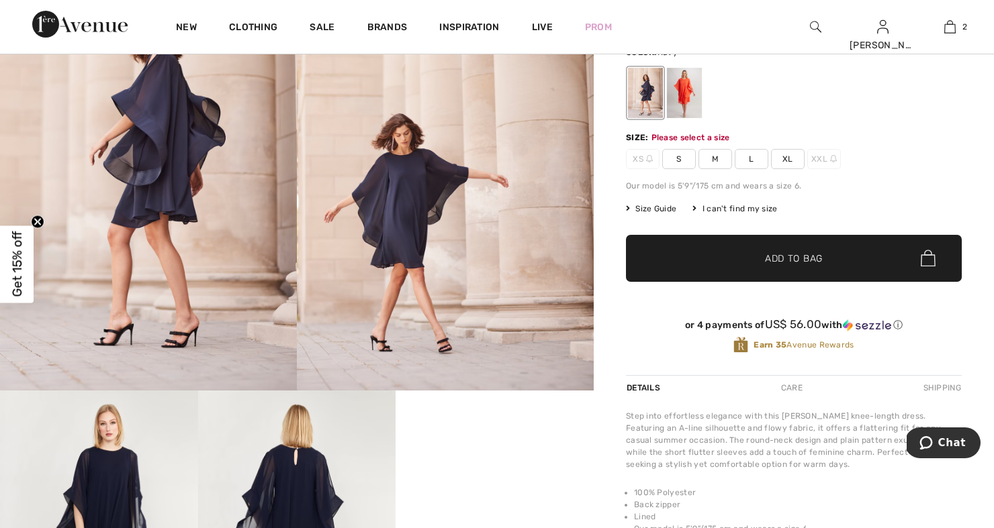
click at [634, 95] on div at bounding box center [645, 93] width 35 height 50
click at [747, 154] on span "L" at bounding box center [752, 159] width 34 height 20
click at [740, 250] on span "✔ Added to Bag Add to Bag" at bounding box center [794, 258] width 336 height 47
